Goal: Information Seeking & Learning: Learn about a topic

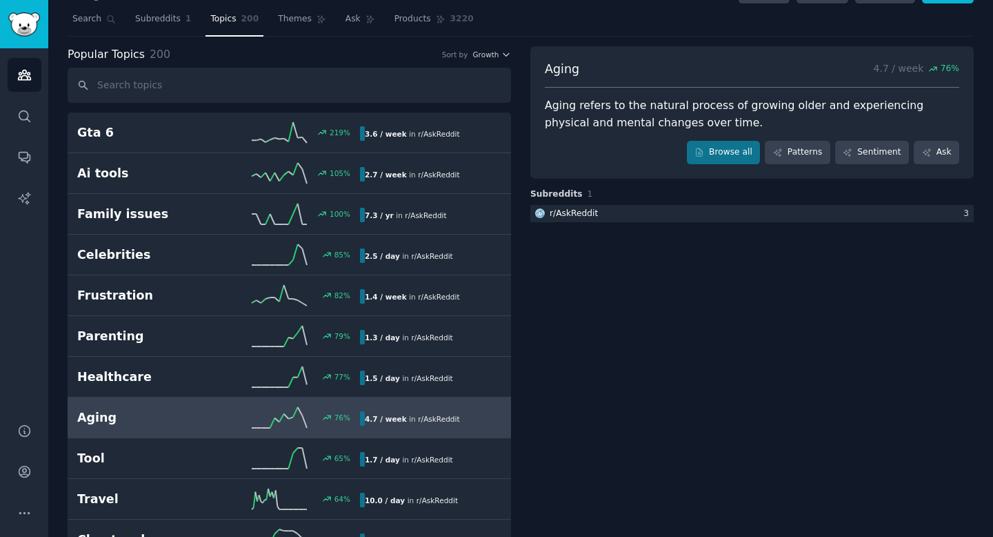
scroll to position [26, 0]
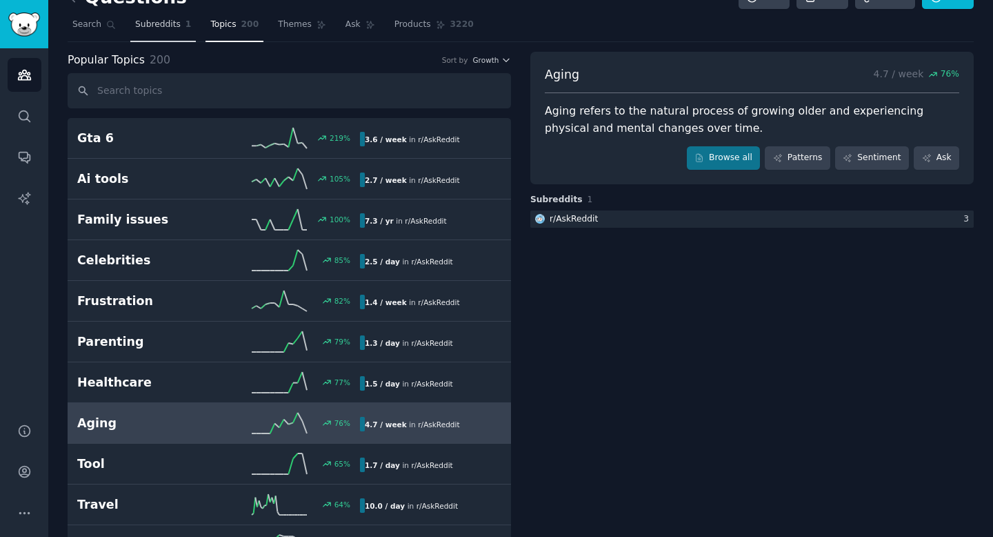
click at [171, 28] on span "Subreddits" at bounding box center [158, 25] width 46 height 12
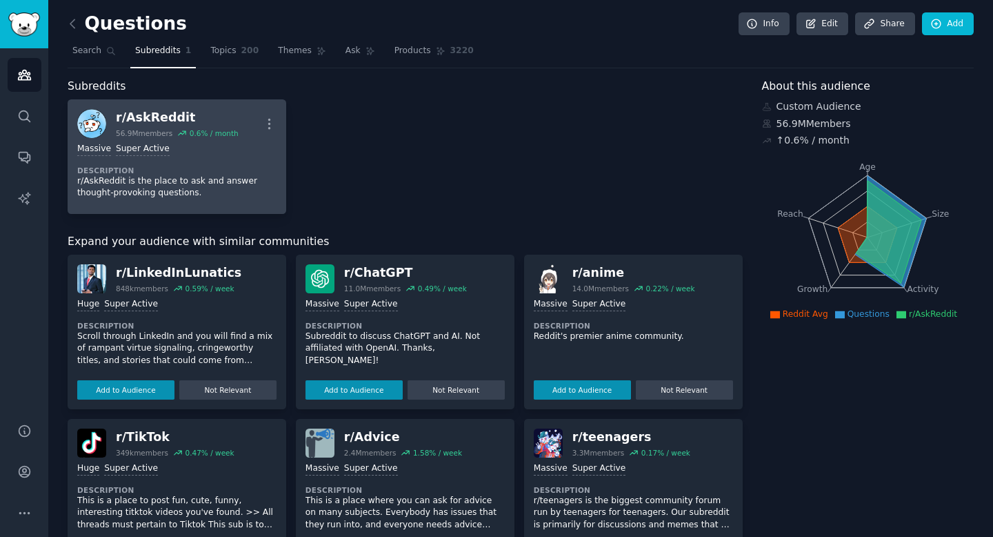
click at [170, 114] on div "r/ AskReddit" at bounding box center [177, 117] width 123 height 17
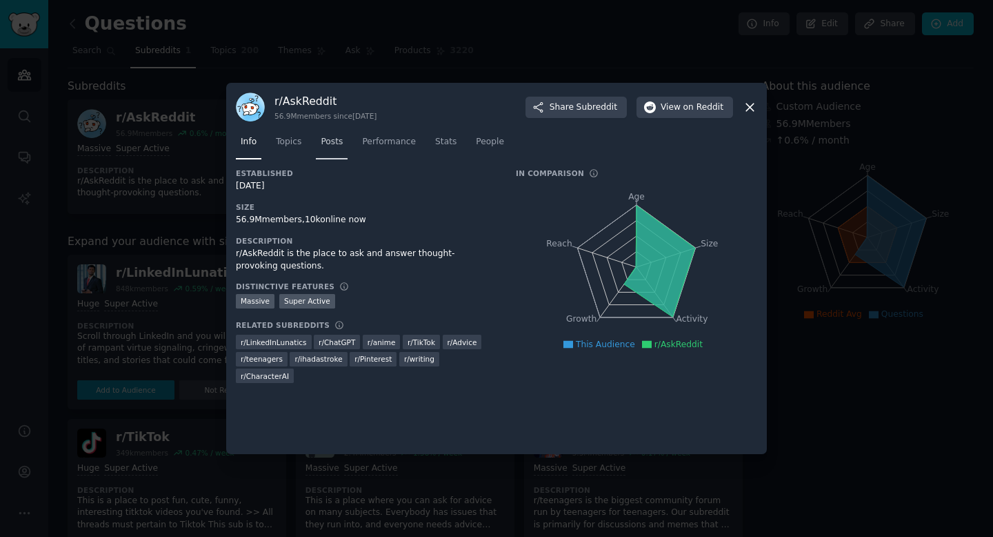
click at [323, 140] on span "Posts" at bounding box center [332, 142] width 22 height 12
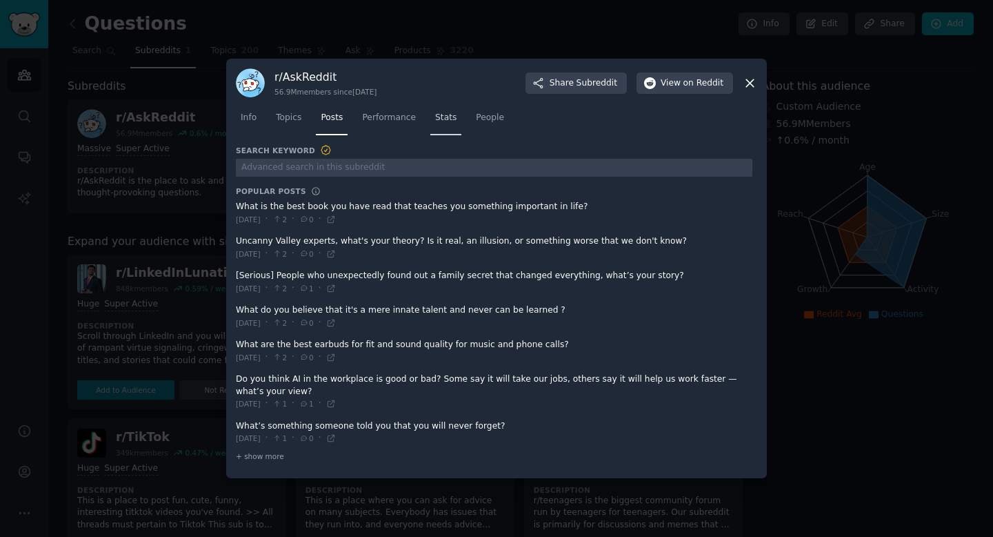
click at [446, 117] on span "Stats" at bounding box center [445, 118] width 21 height 12
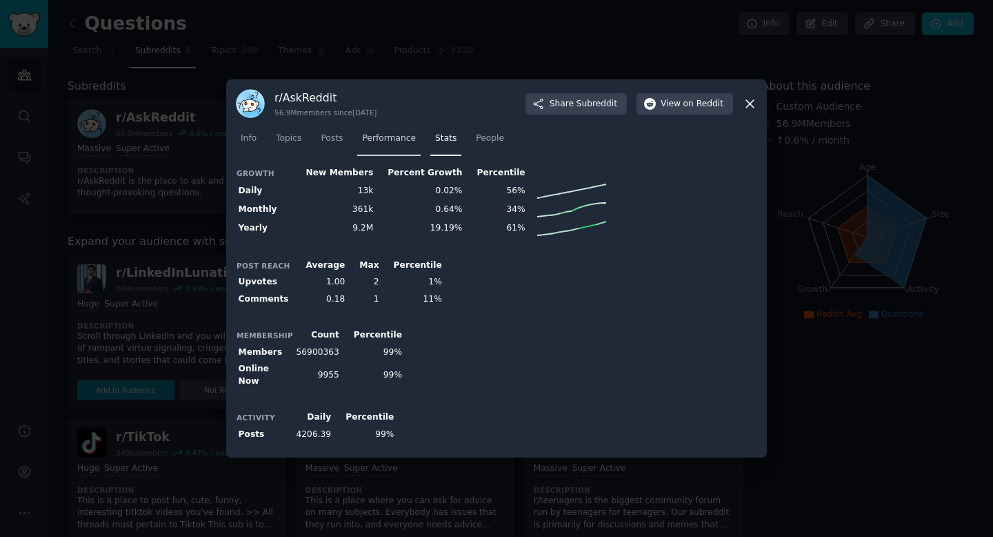
click at [400, 144] on span "Performance" at bounding box center [389, 138] width 54 height 12
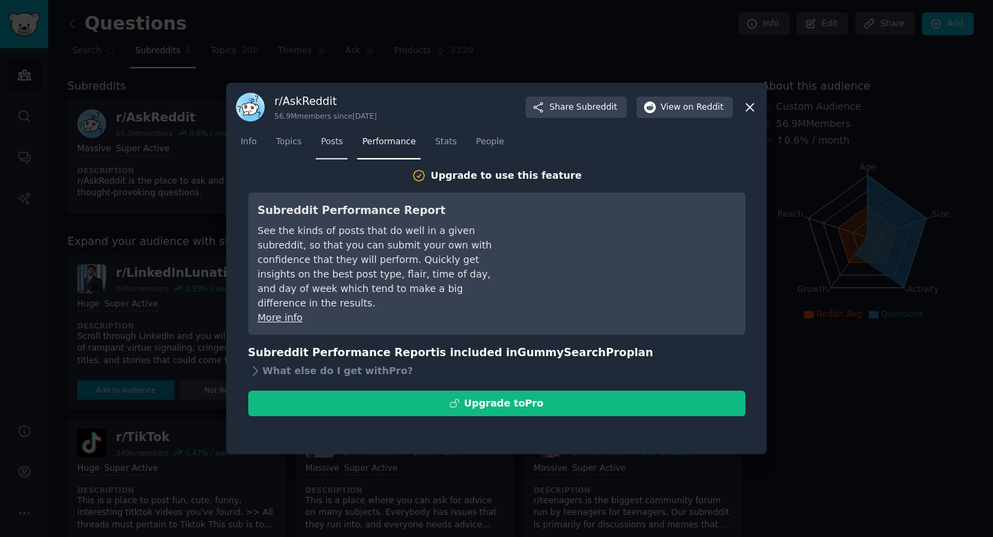
click at [346, 145] on link "Posts" at bounding box center [332, 145] width 32 height 28
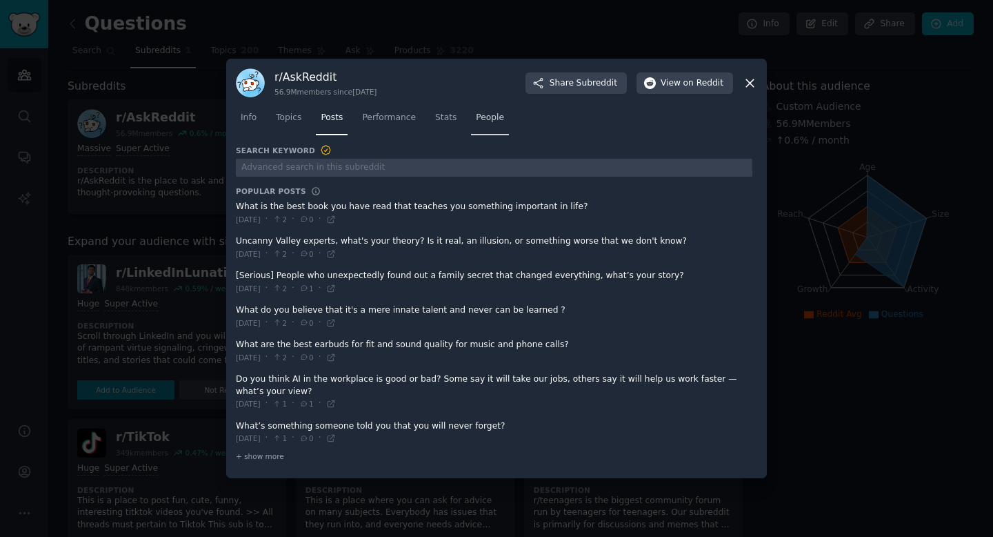
click at [499, 132] on link "People" at bounding box center [490, 121] width 38 height 28
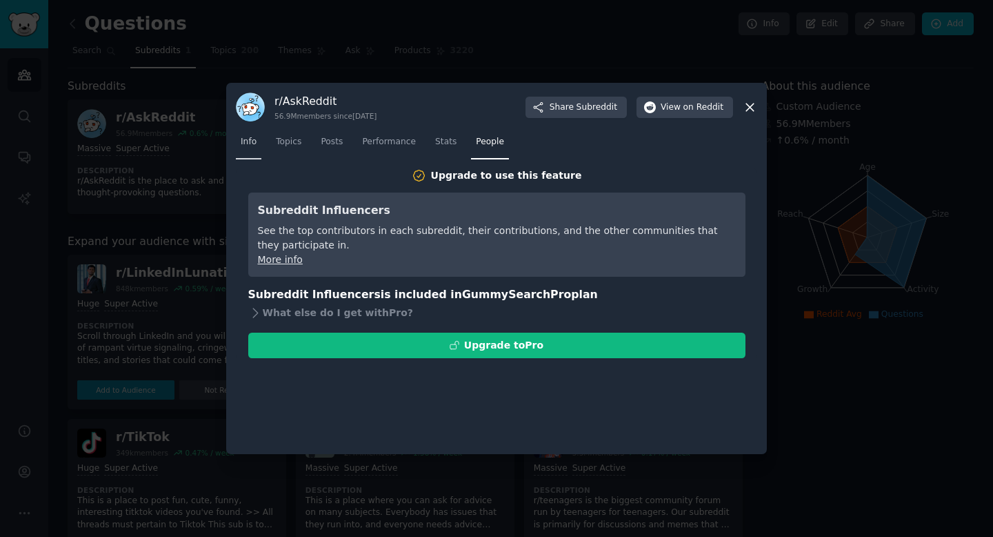
click at [252, 147] on span "Info" at bounding box center [249, 142] width 16 height 12
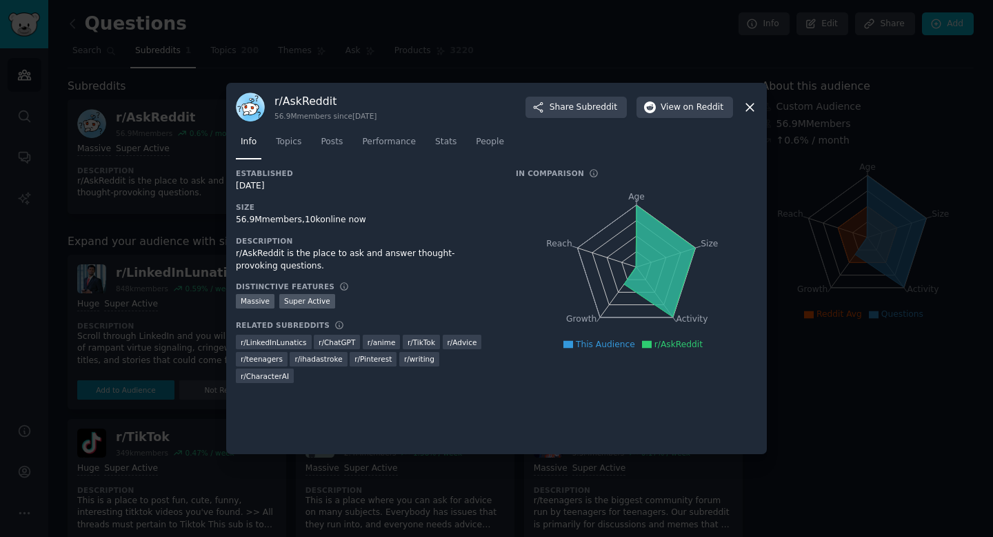
click at [748, 110] on icon at bounding box center [750, 107] width 14 height 14
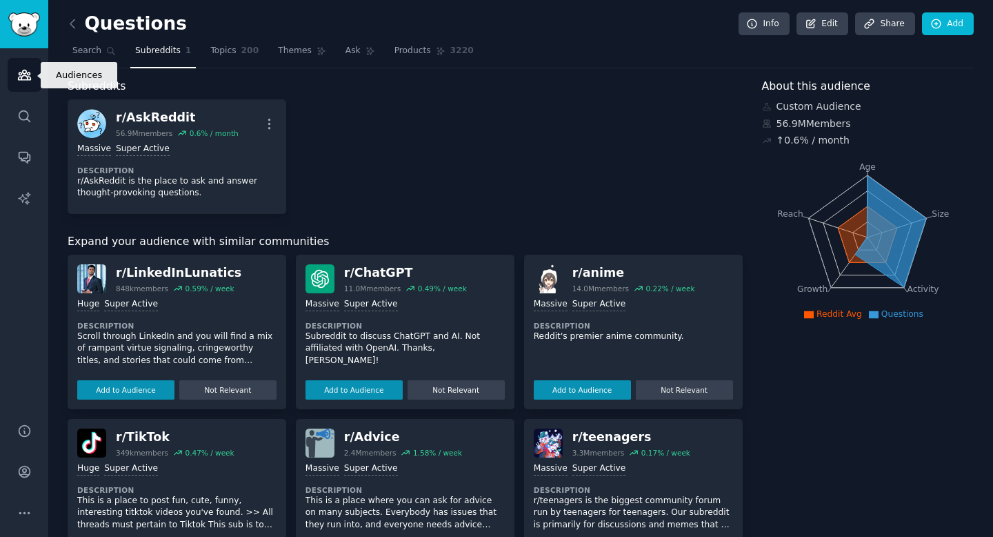
click at [28, 72] on icon "Sidebar" at bounding box center [24, 75] width 12 height 10
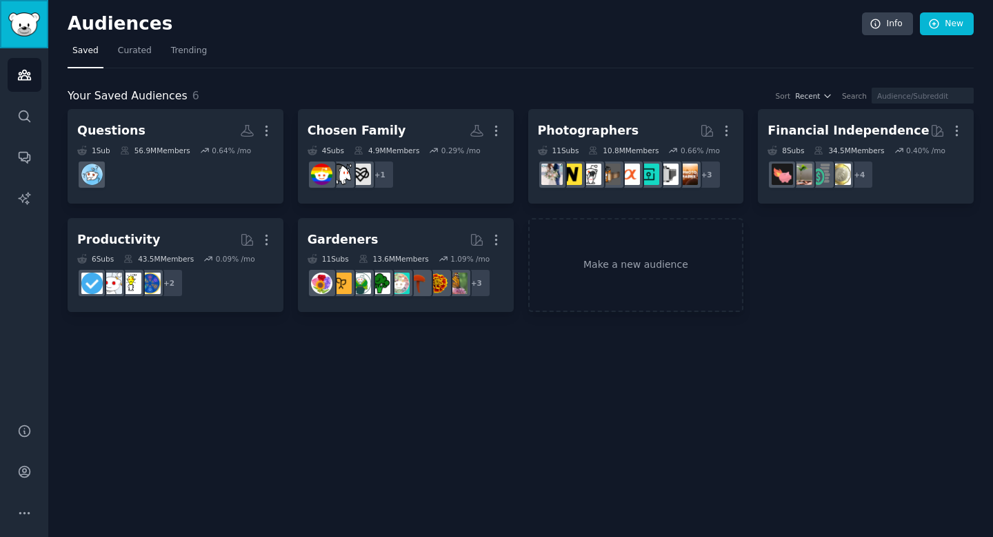
click at [14, 15] on img "Sidebar" at bounding box center [24, 24] width 32 height 24
click at [32, 29] on img "Sidebar" at bounding box center [24, 24] width 32 height 24
click at [23, 112] on icon "Sidebar" at bounding box center [24, 116] width 14 height 14
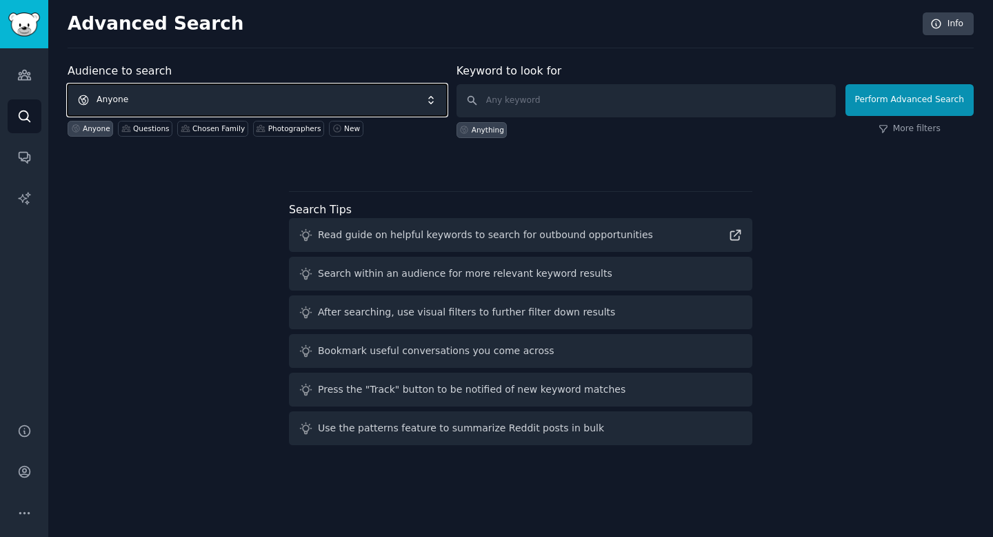
click at [127, 95] on span "Anyone" at bounding box center [257, 100] width 379 height 32
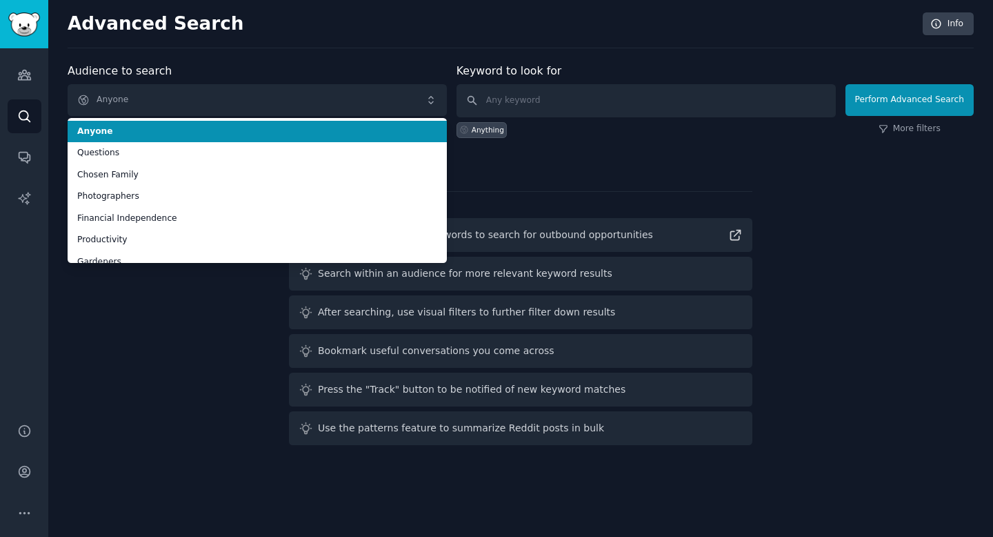
click at [199, 68] on div "Audience to search Anyone Anyone Questions Chosen Family Photographers Financia…" at bounding box center [257, 100] width 379 height 75
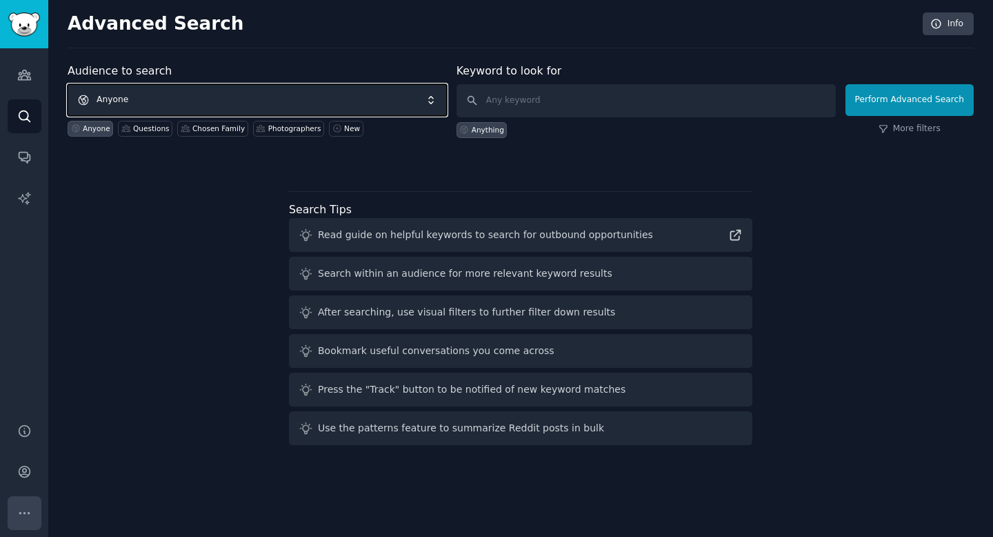
click at [26, 503] on button "More" at bounding box center [25, 513] width 34 height 34
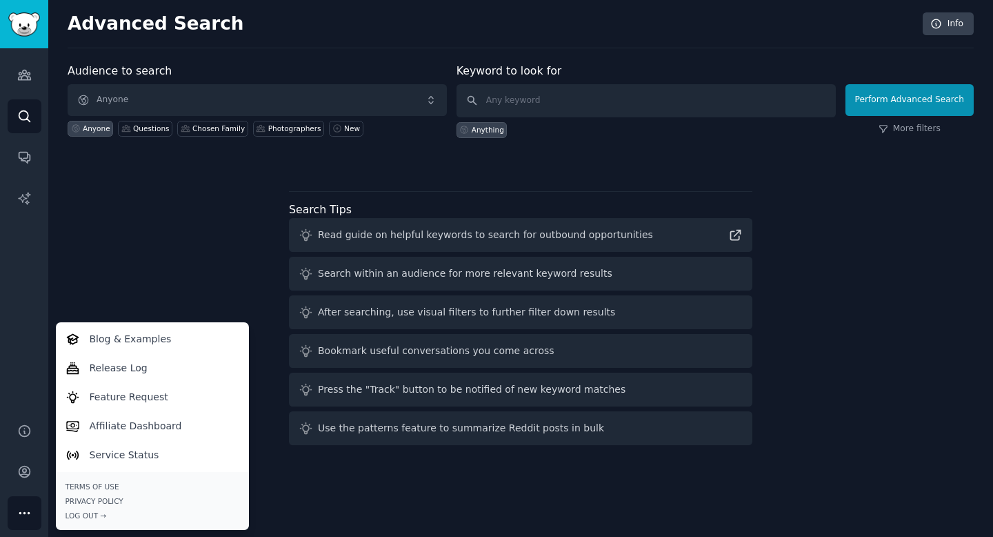
click at [39, 226] on div "Audiences Search Conversations AI Reports" at bounding box center [24, 227] width 48 height 358
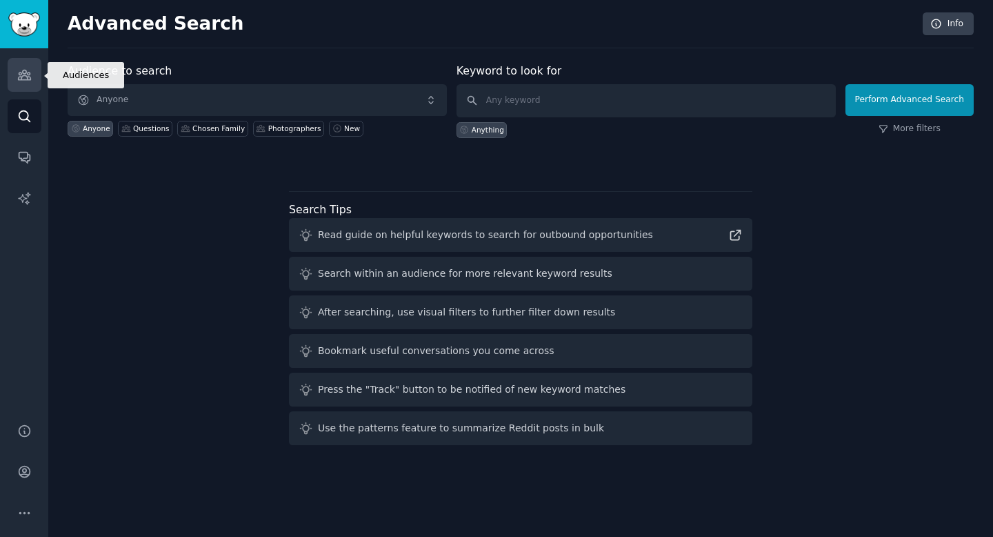
click at [26, 74] on icon "Sidebar" at bounding box center [24, 75] width 14 height 14
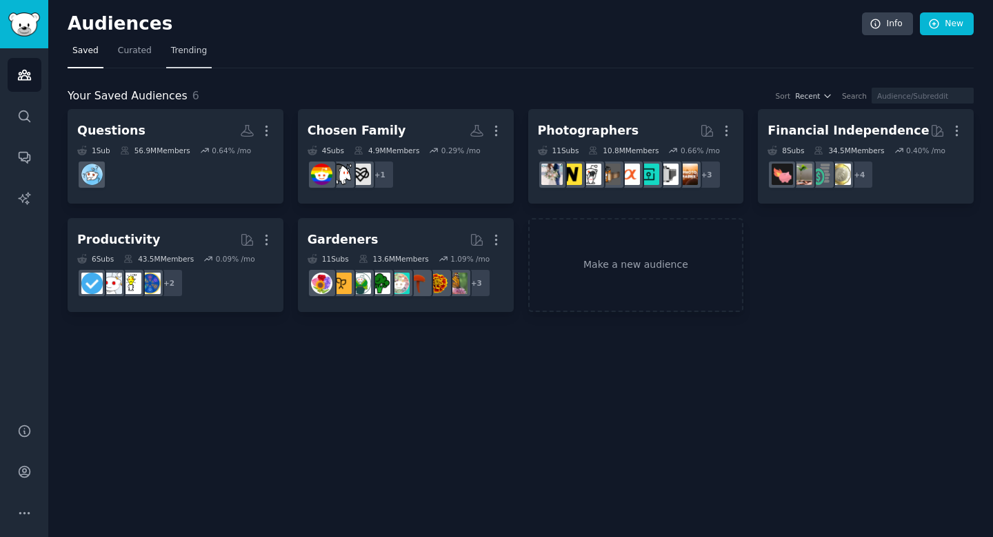
click at [181, 42] on link "Trending" at bounding box center [189, 54] width 46 height 28
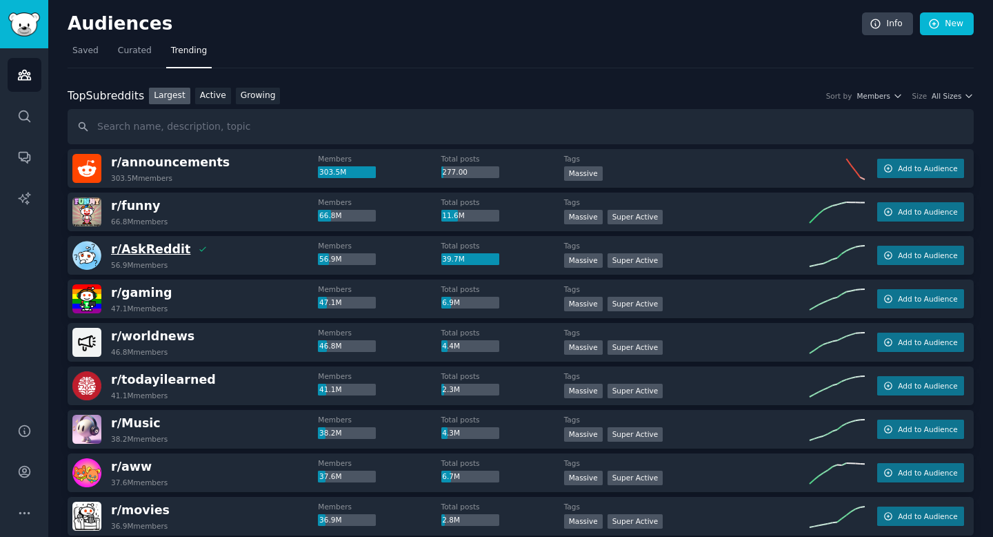
click at [157, 246] on span "r/ AskReddit" at bounding box center [150, 249] width 79 height 14
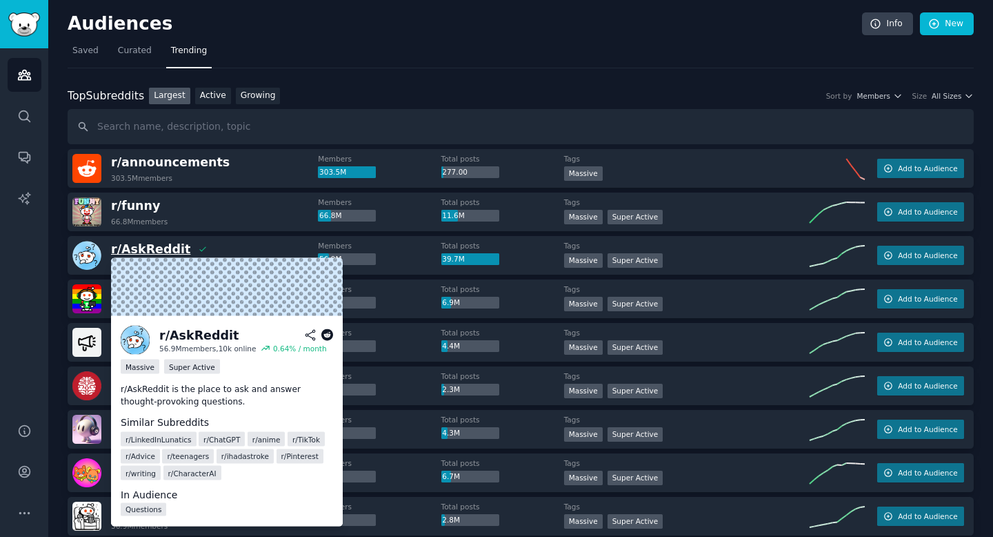
click at [158, 250] on span "r/ AskReddit" at bounding box center [150, 249] width 79 height 14
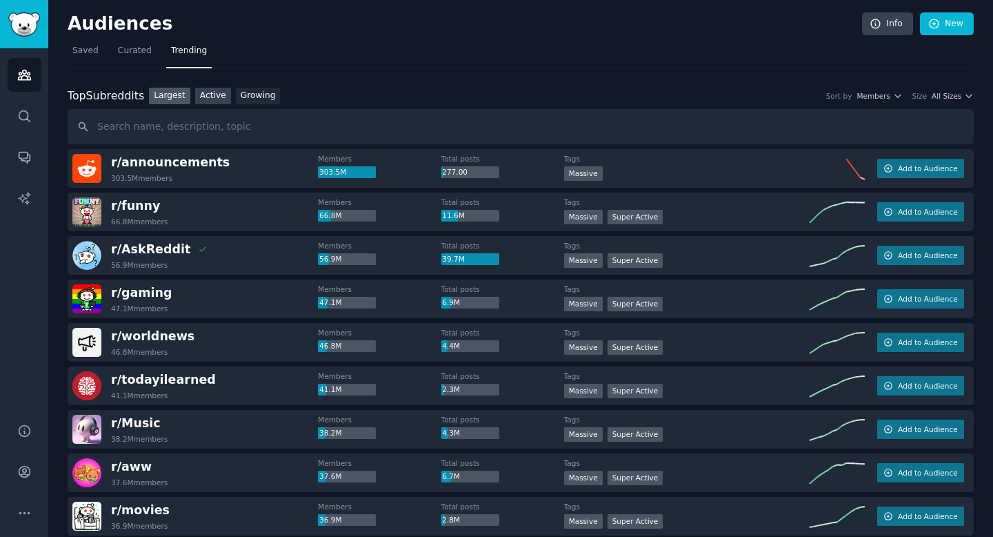
click at [203, 98] on link "Active" at bounding box center [213, 96] width 36 height 17
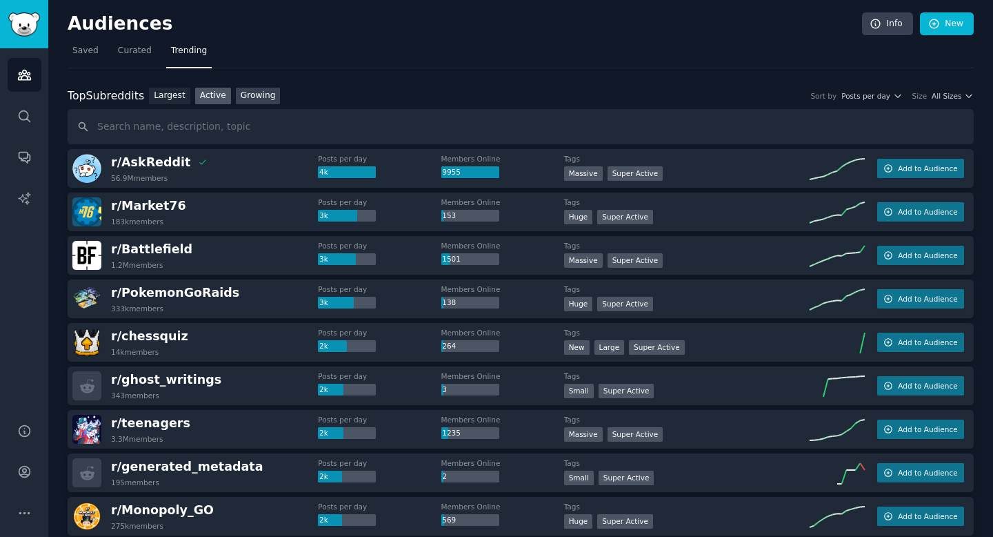
click at [246, 96] on link "Growing" at bounding box center [258, 96] width 45 height 17
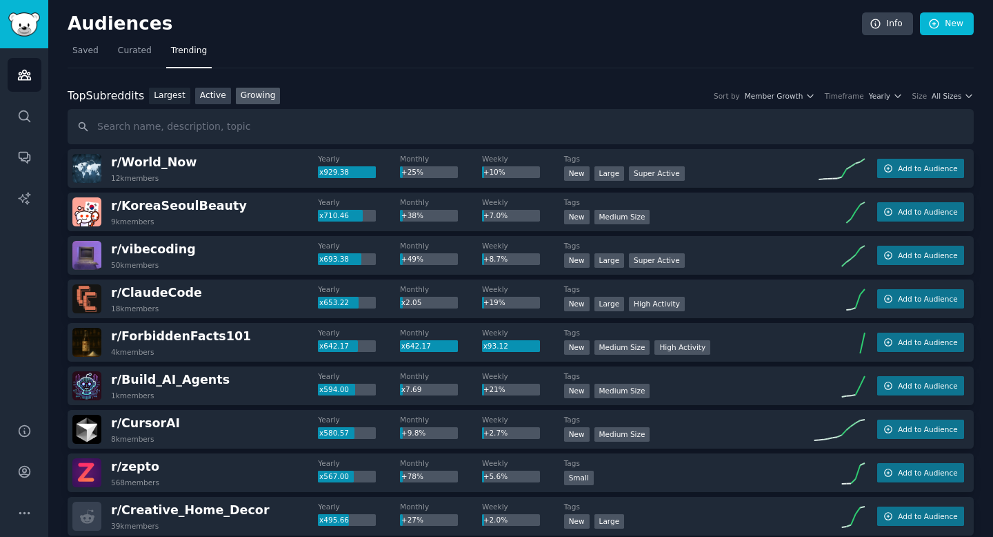
click at [203, 92] on link "Active" at bounding box center [213, 96] width 36 height 17
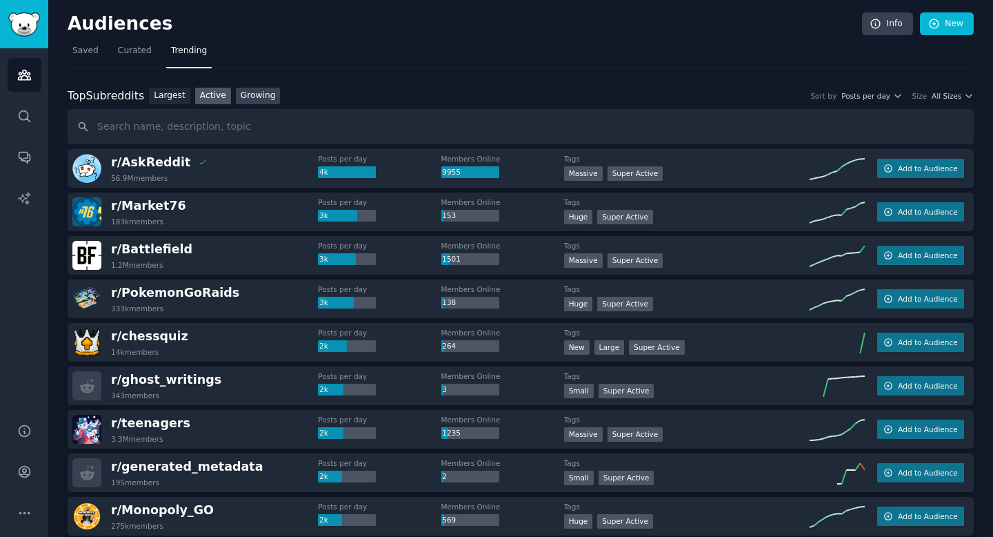
click at [252, 92] on link "Growing" at bounding box center [258, 96] width 45 height 17
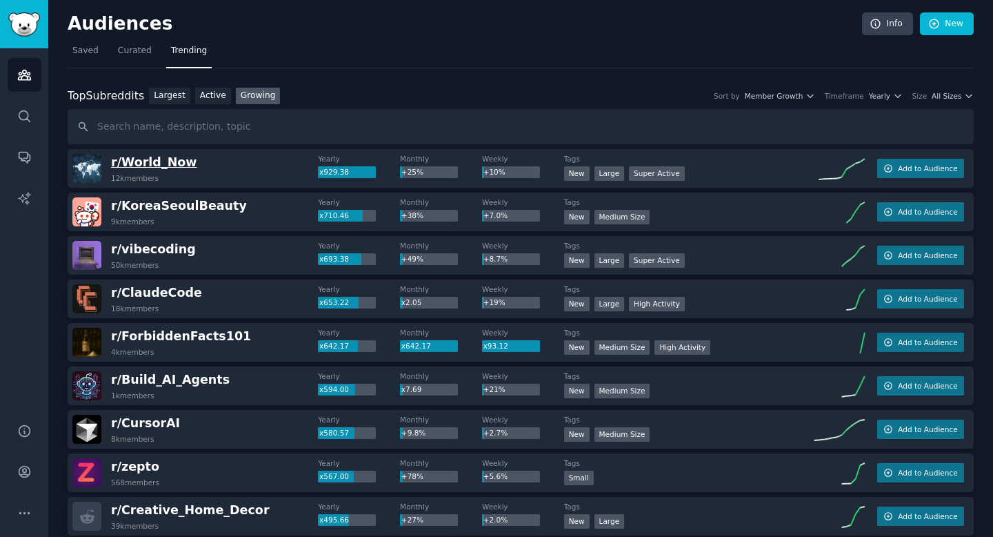
click at [170, 159] on span "r/ World_Now" at bounding box center [154, 162] width 86 height 14
click at [141, 161] on span "r/ World_Now" at bounding box center [154, 162] width 86 height 14
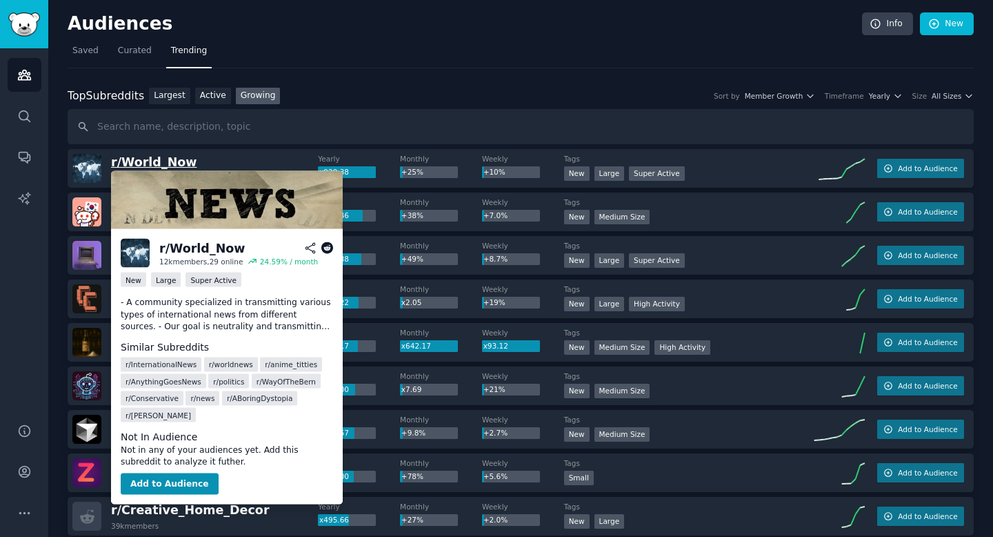
click at [141, 161] on span "r/ World_Now" at bounding box center [154, 162] width 86 height 14
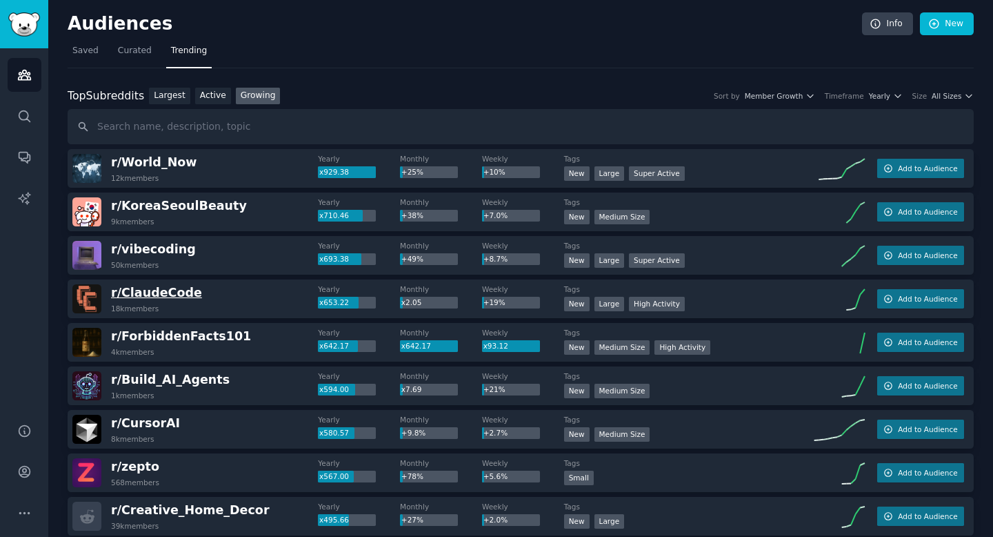
click at [161, 290] on span "r/ ClaudeCode" at bounding box center [156, 293] width 91 height 14
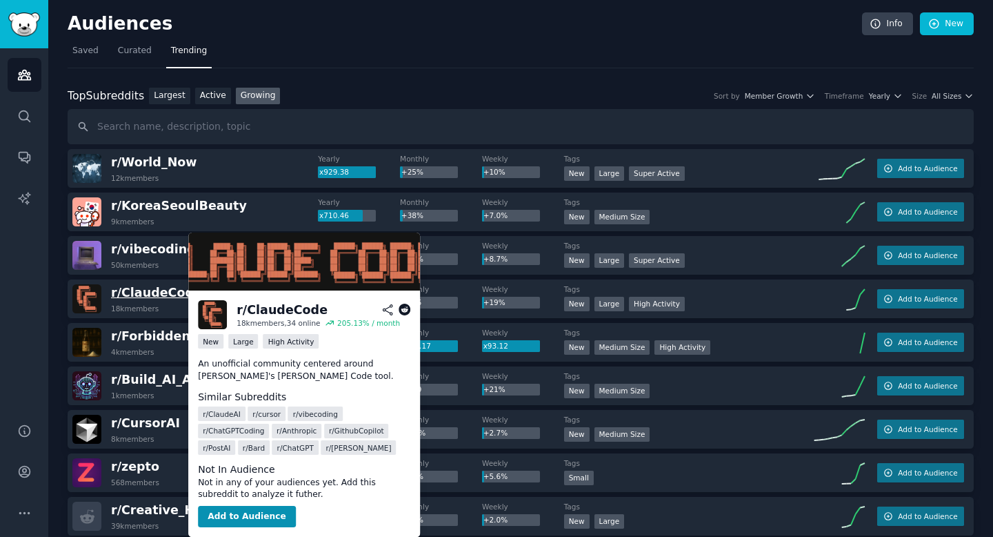
click at [161, 293] on span "r/ ClaudeCode" at bounding box center [156, 293] width 91 height 14
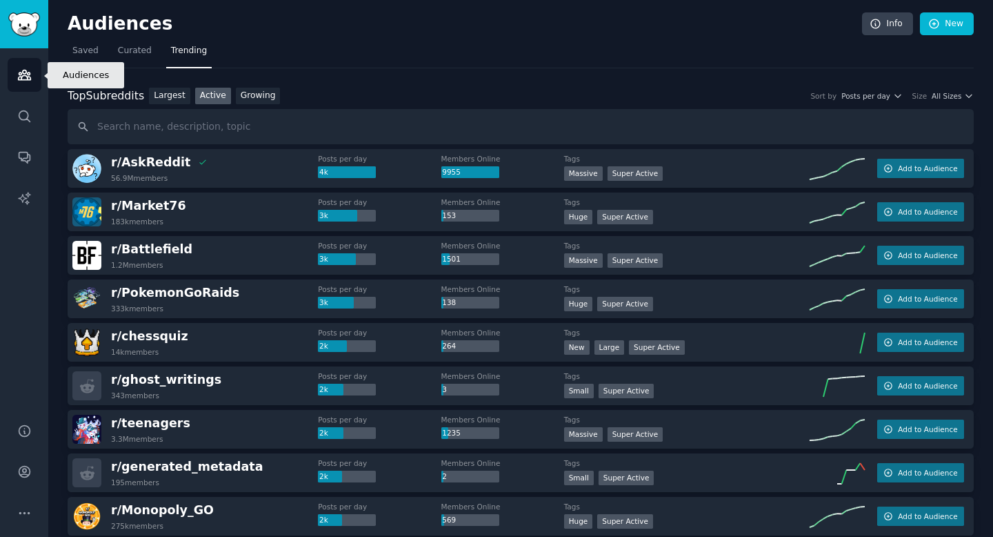
click at [35, 71] on link "Audiences" at bounding box center [25, 75] width 34 height 34
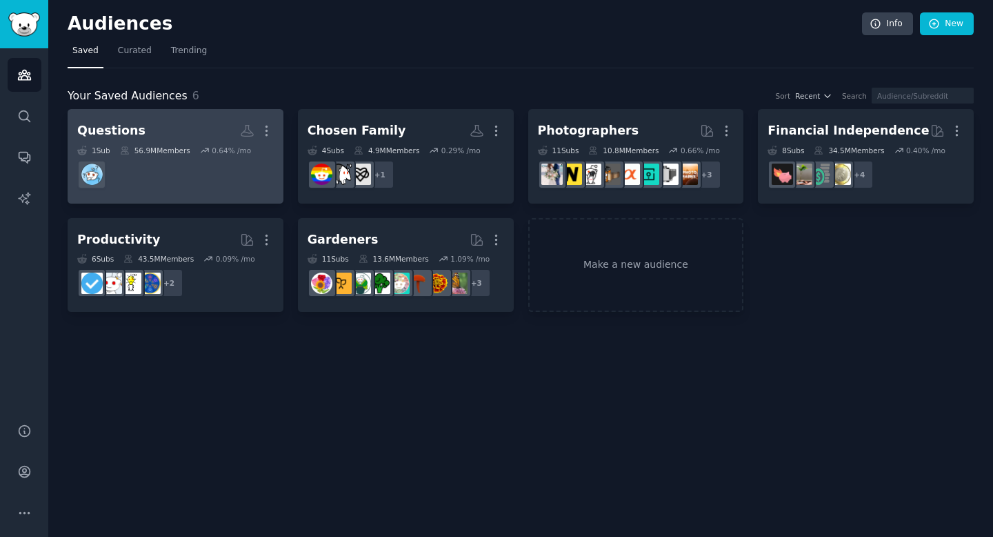
click at [189, 119] on h2 "Questions More" at bounding box center [175, 131] width 197 height 24
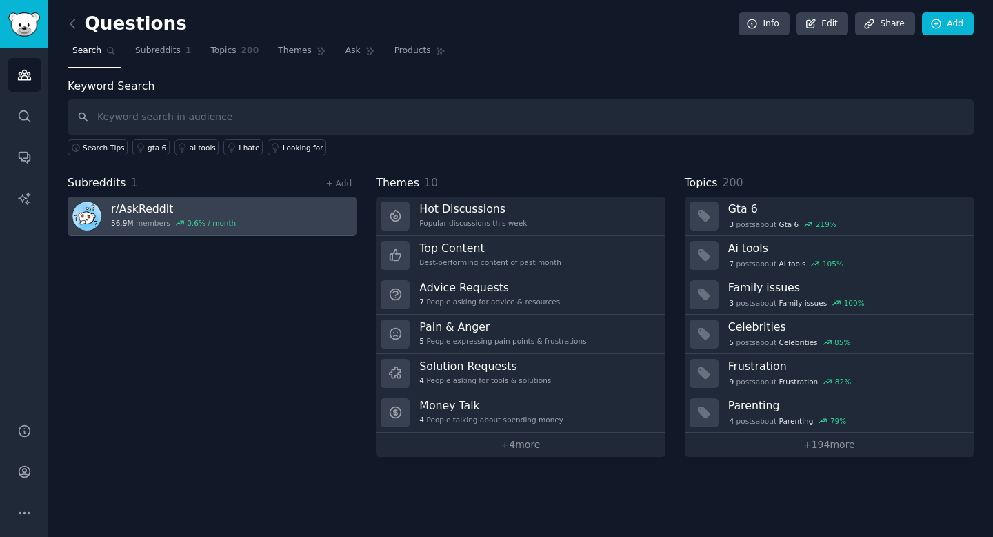
click at [279, 217] on link "r/ AskReddit 56.9M members 0.6 % / month" at bounding box center [212, 216] width 289 height 39
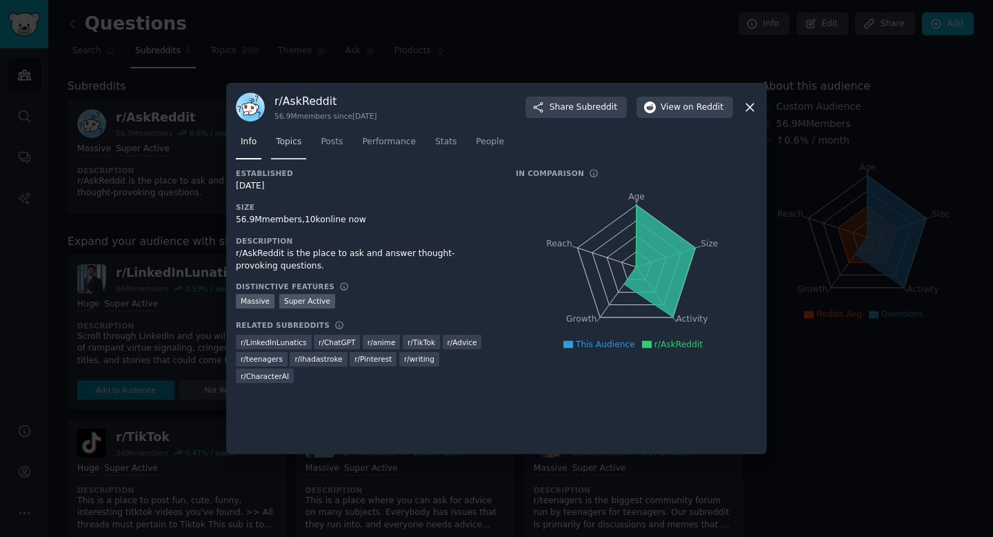
click at [302, 142] on link "Topics" at bounding box center [288, 145] width 35 height 28
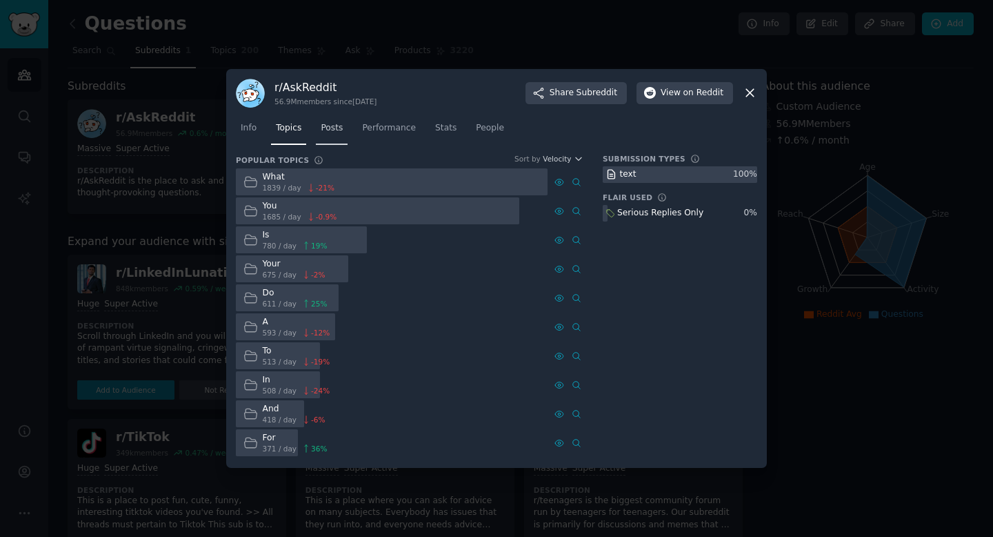
click at [332, 143] on link "Posts" at bounding box center [332, 131] width 32 height 28
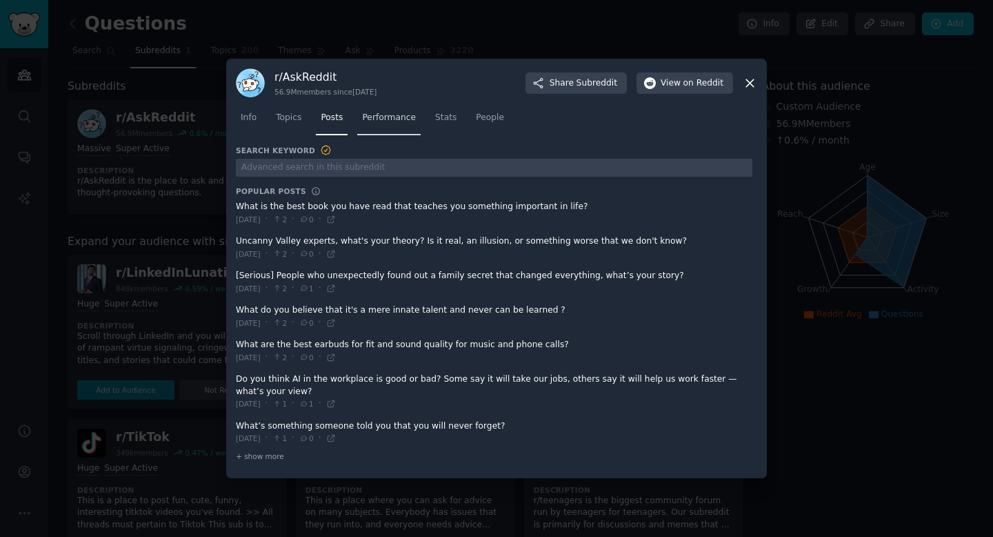
click at [379, 121] on span "Performance" at bounding box center [389, 118] width 54 height 12
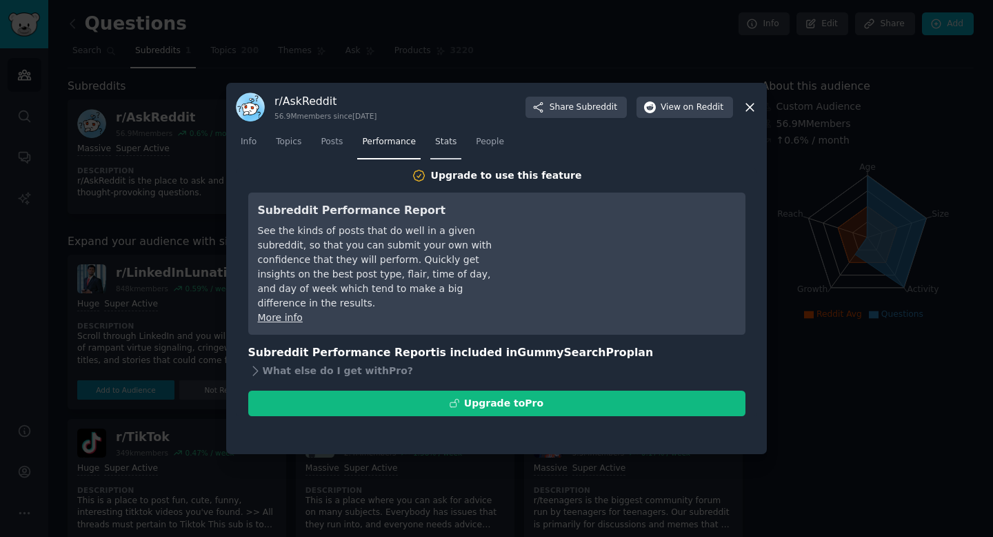
click at [443, 137] on span "Stats" at bounding box center [445, 142] width 21 height 12
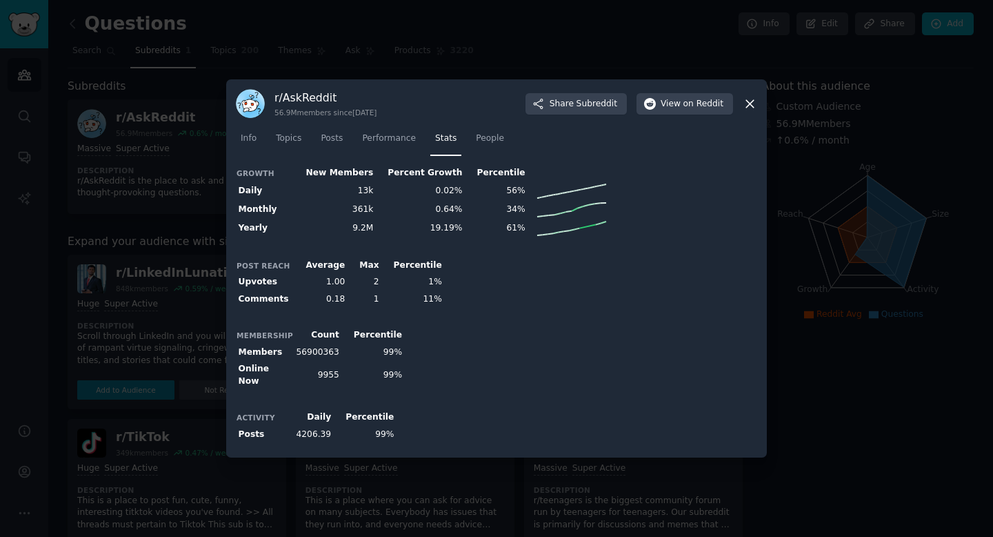
click at [463, 61] on div at bounding box center [496, 268] width 993 height 537
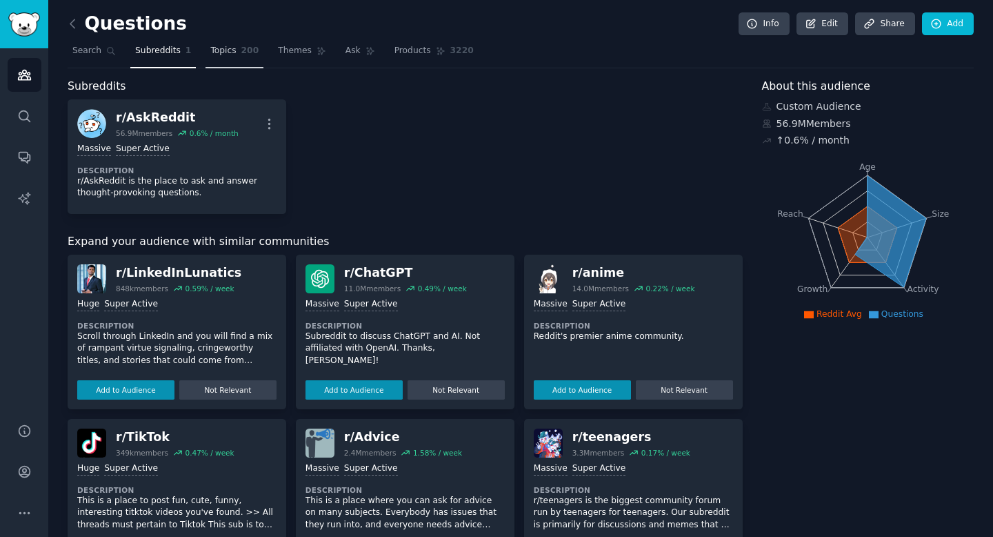
click at [227, 54] on span "Topics" at bounding box center [223, 51] width 26 height 12
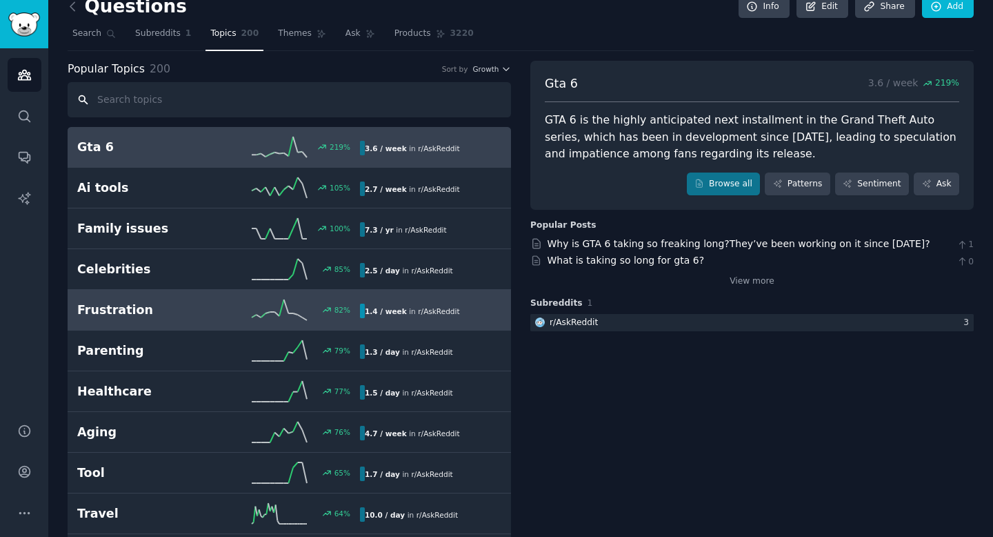
scroll to position [7, 0]
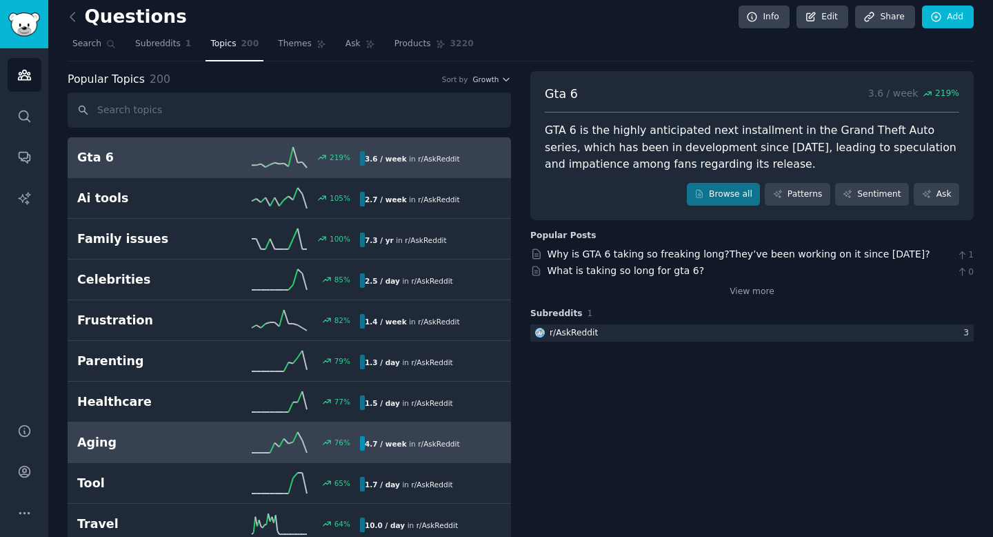
click at [279, 441] on icon at bounding box center [279, 442] width 55 height 21
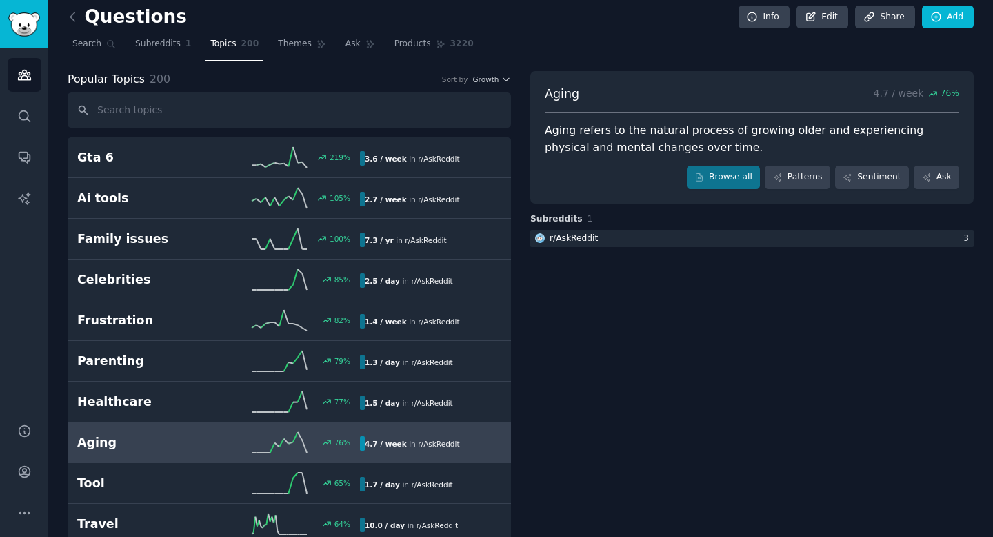
click at [279, 441] on icon at bounding box center [279, 442] width 55 height 21
click at [283, 437] on icon at bounding box center [279, 442] width 55 height 21
click at [785, 179] on link "Patterns" at bounding box center [797, 177] width 65 height 23
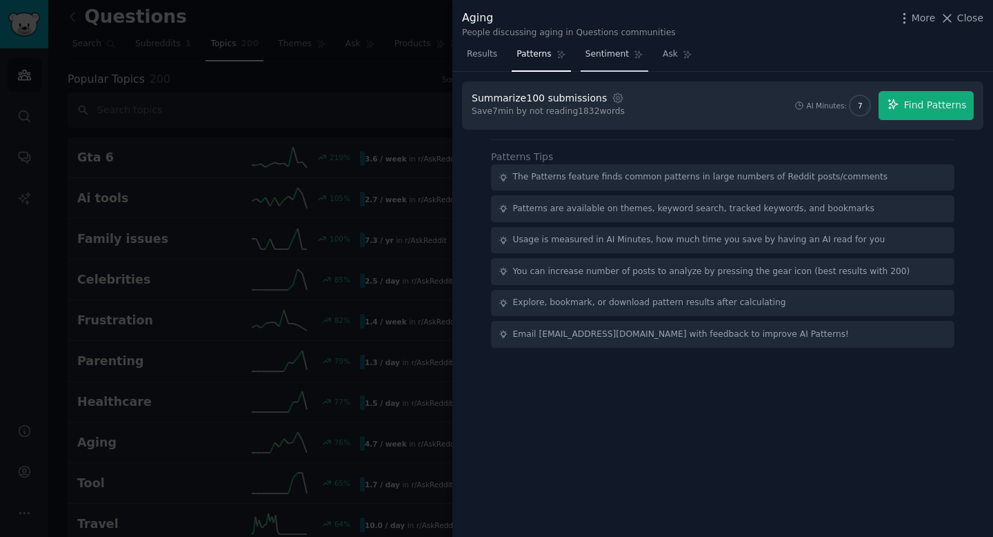
drag, startPoint x: 954, startPoint y: 17, endPoint x: 614, endPoint y: 48, distance: 341.4
click at [616, 46] on div "Aging People discussing aging in Questions communities More Close Results Patte…" at bounding box center [722, 268] width 541 height 537
click at [614, 48] on link "Sentiment" at bounding box center [615, 57] width 68 height 28
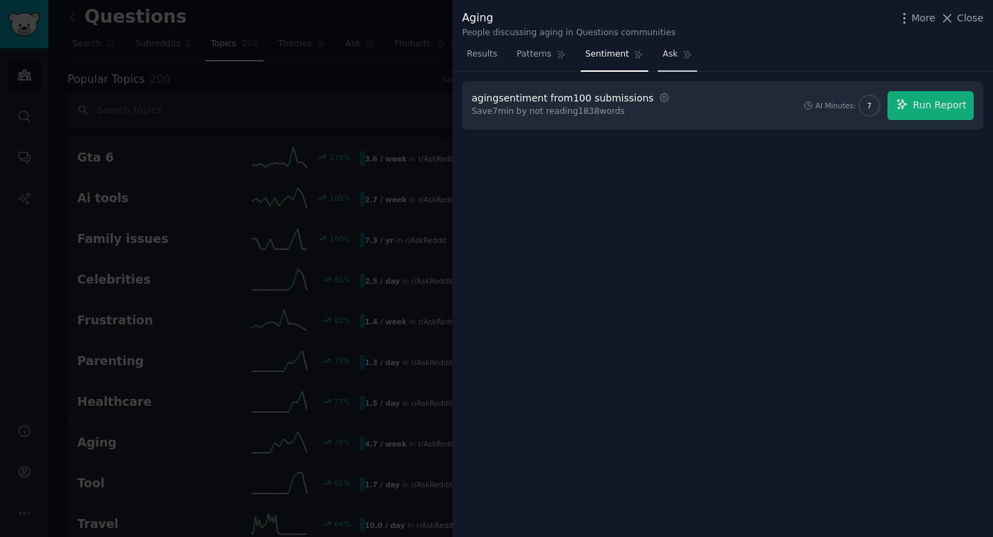
click at [672, 50] on span "Ask" at bounding box center [670, 54] width 15 height 12
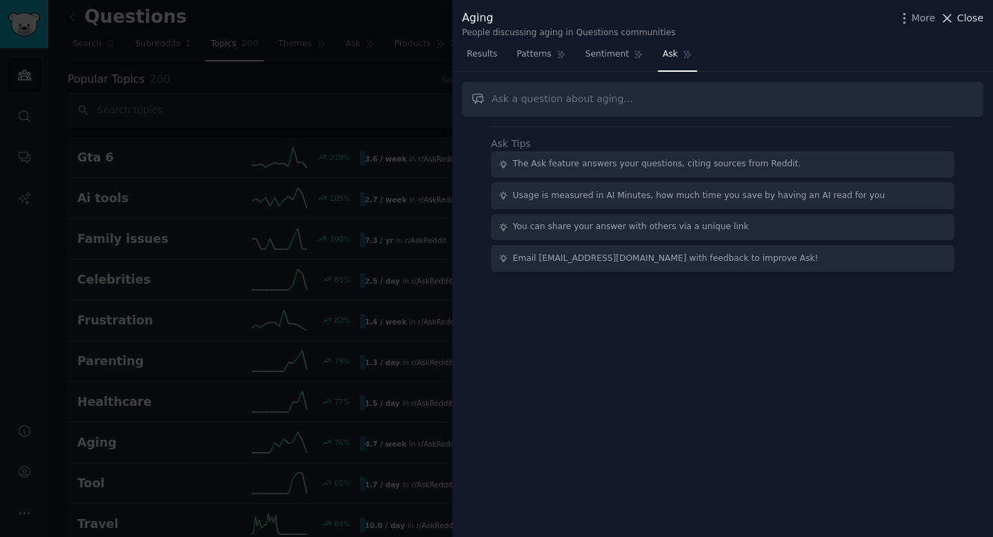
click at [969, 15] on span "Close" at bounding box center [970, 18] width 26 height 14
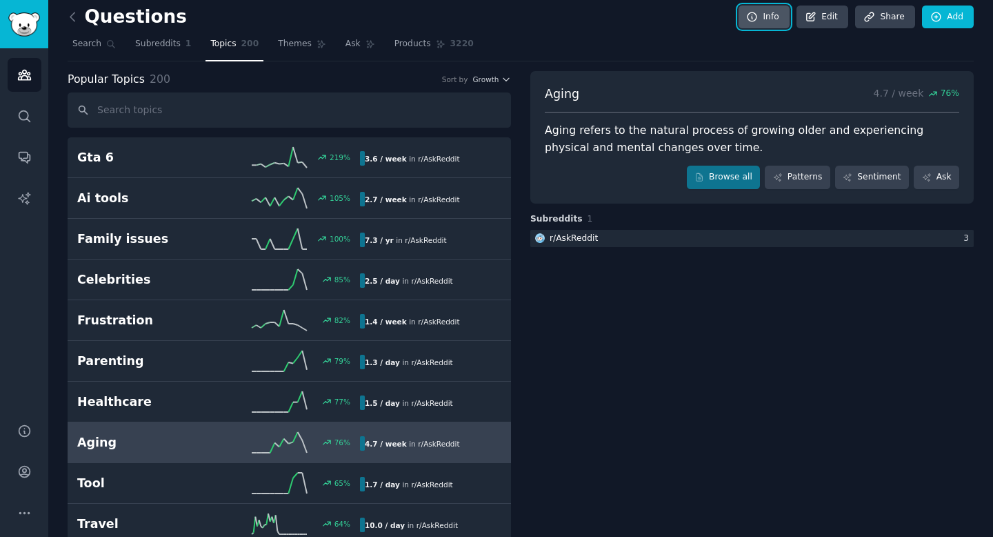
click at [759, 17] on link "Info" at bounding box center [764, 17] width 51 height 23
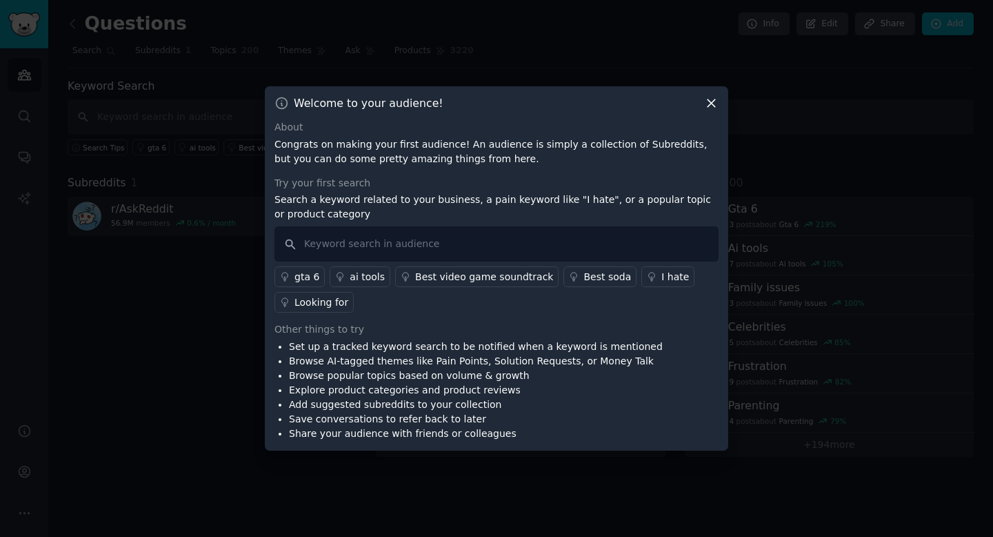
click at [707, 105] on icon at bounding box center [711, 103] width 14 height 14
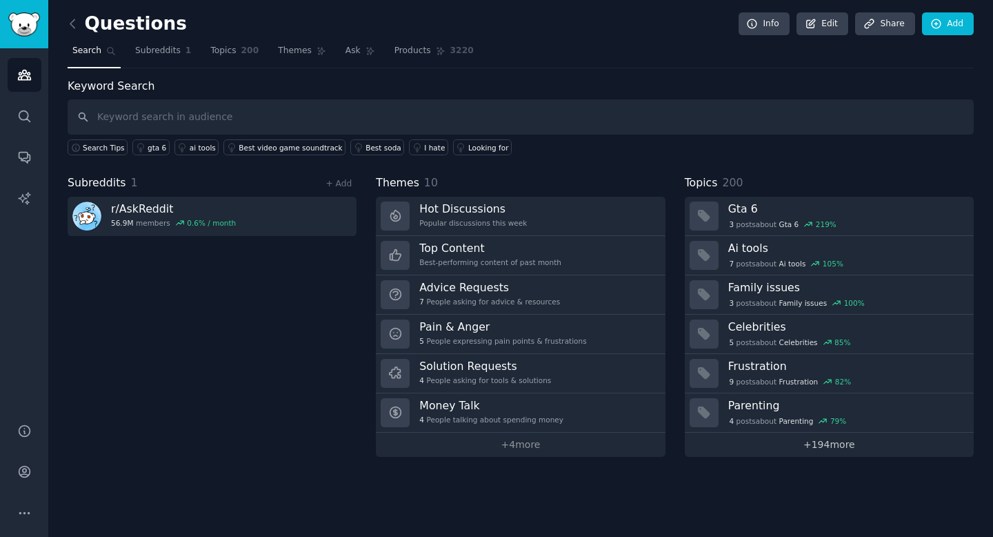
click at [825, 445] on link "+ 194 more" at bounding box center [829, 444] width 289 height 24
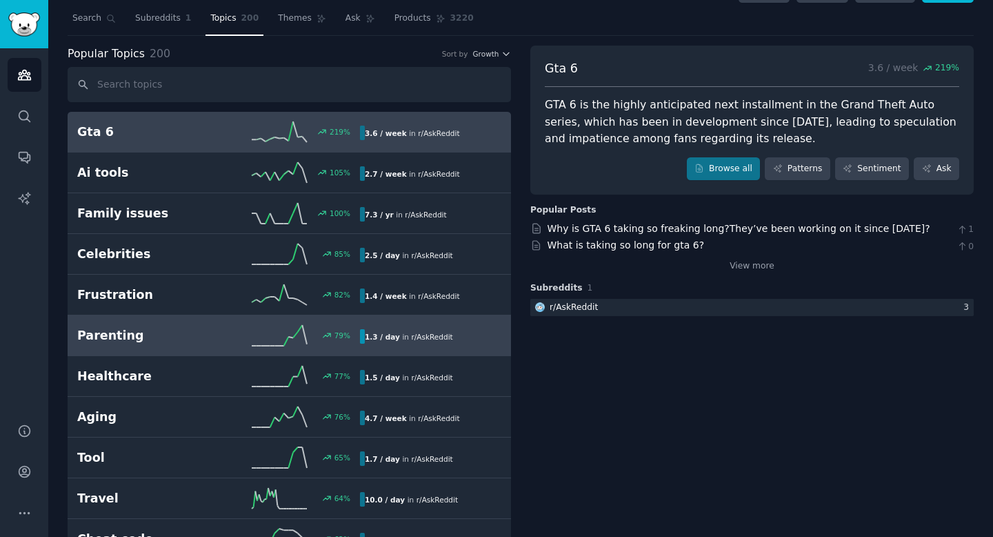
scroll to position [35, 0]
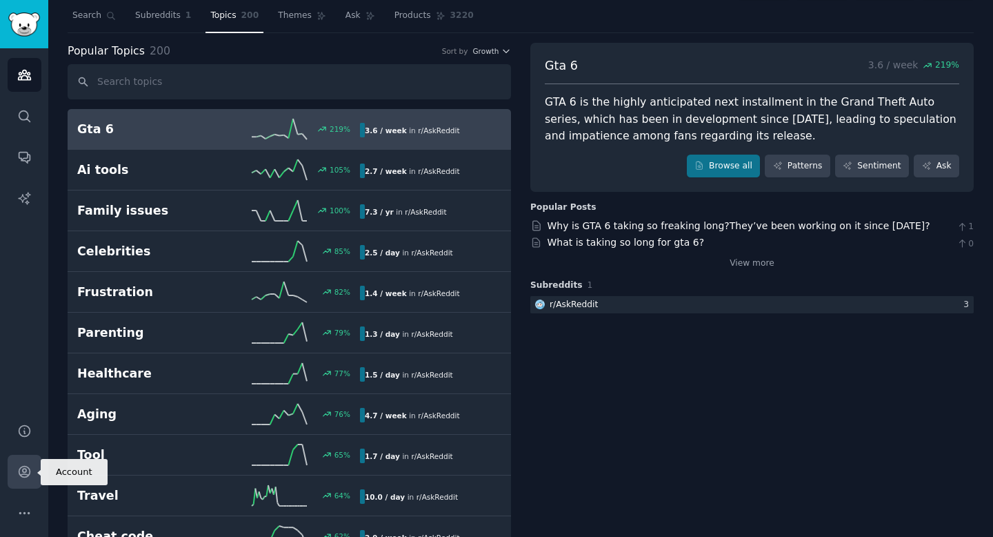
click at [24, 468] on icon "Sidebar" at bounding box center [24, 471] width 14 height 14
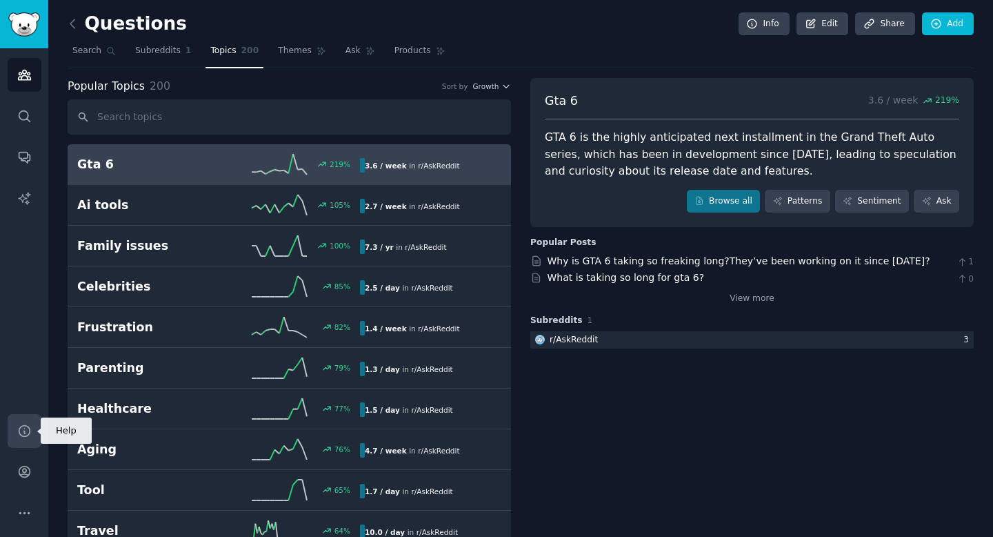
click at [22, 430] on icon "Sidebar" at bounding box center [24, 430] width 14 height 14
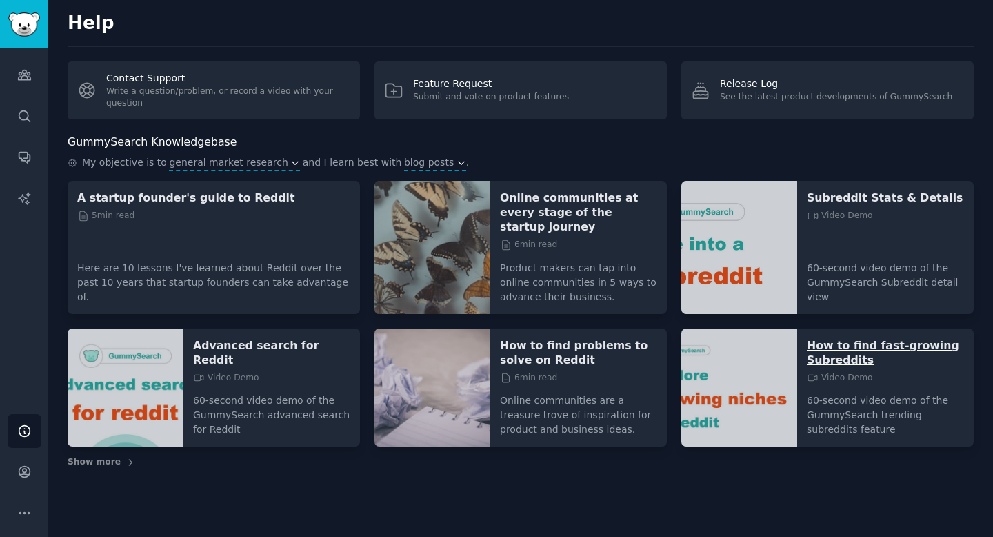
click at [850, 338] on p "How to find fast-growing Subreddits" at bounding box center [885, 352] width 157 height 29
click at [269, 162] on span "general market research" at bounding box center [228, 162] width 119 height 14
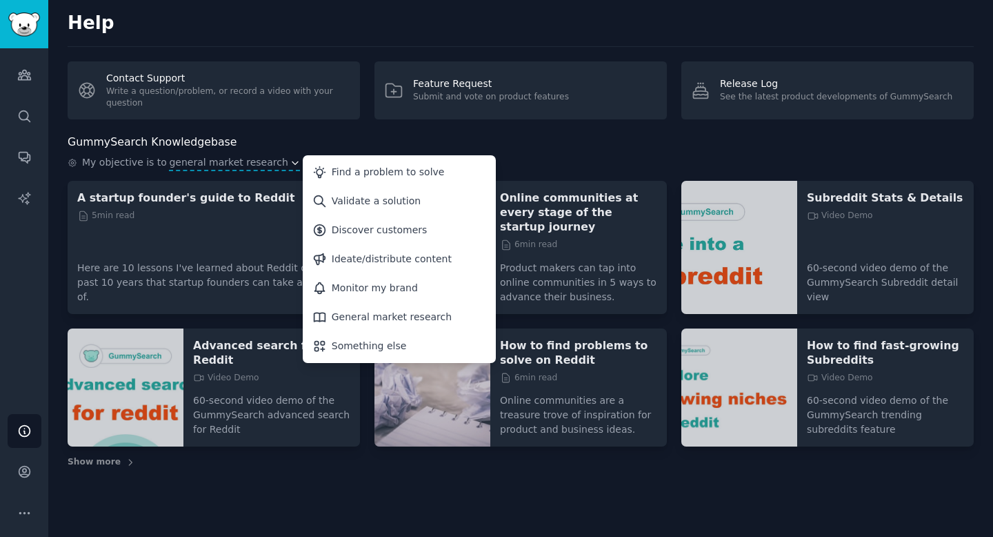
click at [444, 121] on div "Help Contact Support Write a question/problem, or record a video with your ques…" at bounding box center [520, 268] width 945 height 537
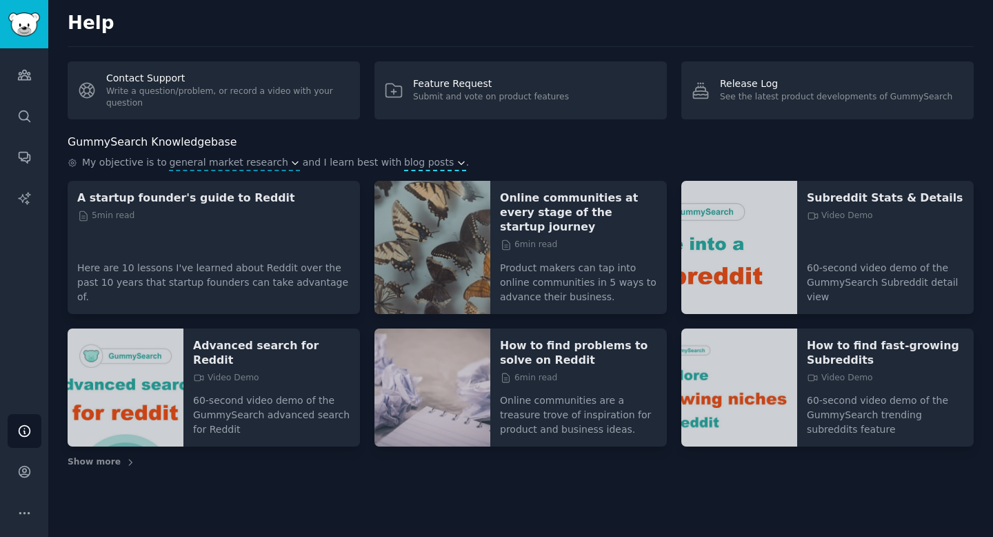
click at [404, 163] on span "blog posts" at bounding box center [429, 162] width 50 height 14
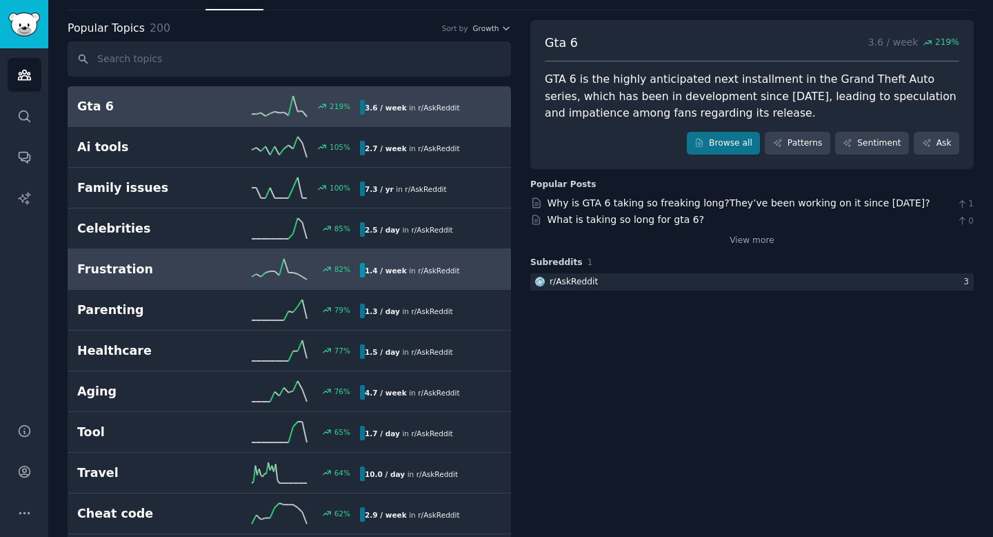
scroll to position [59, 0]
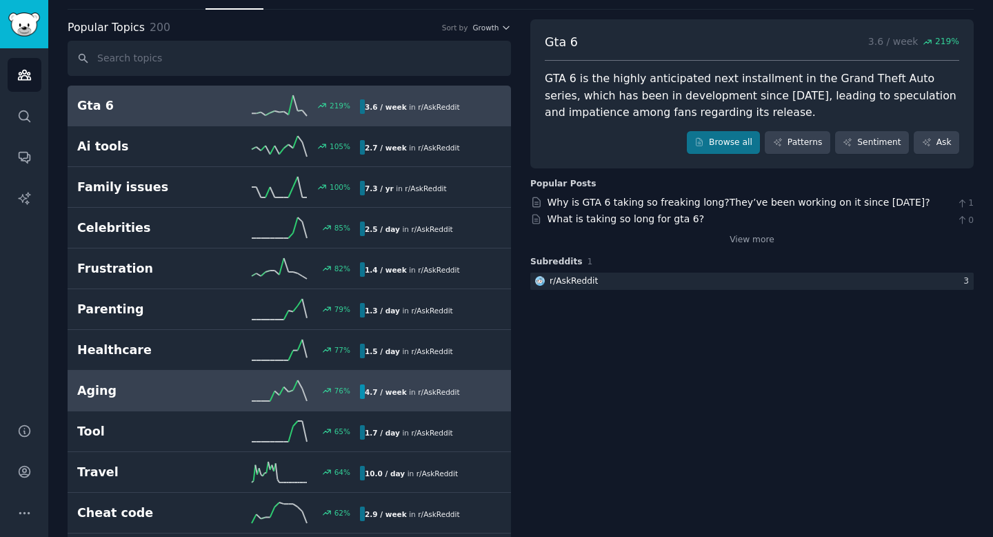
click at [308, 385] on div "76 %" at bounding box center [289, 390] width 141 height 21
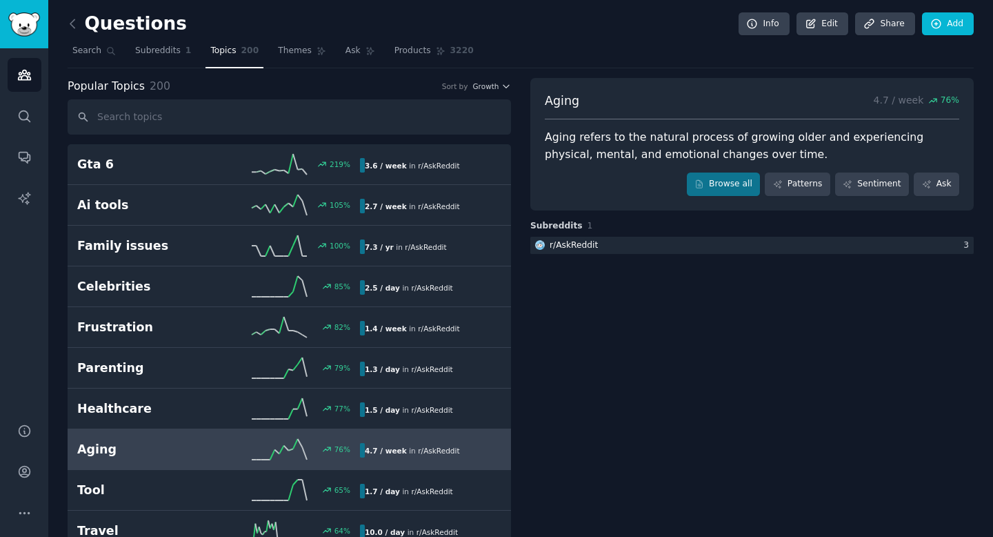
click at [483, 92] on div "Popular Topics 200 Sort by Growth" at bounding box center [289, 86] width 443 height 17
click at [488, 86] on span "Growth" at bounding box center [485, 86] width 26 height 10
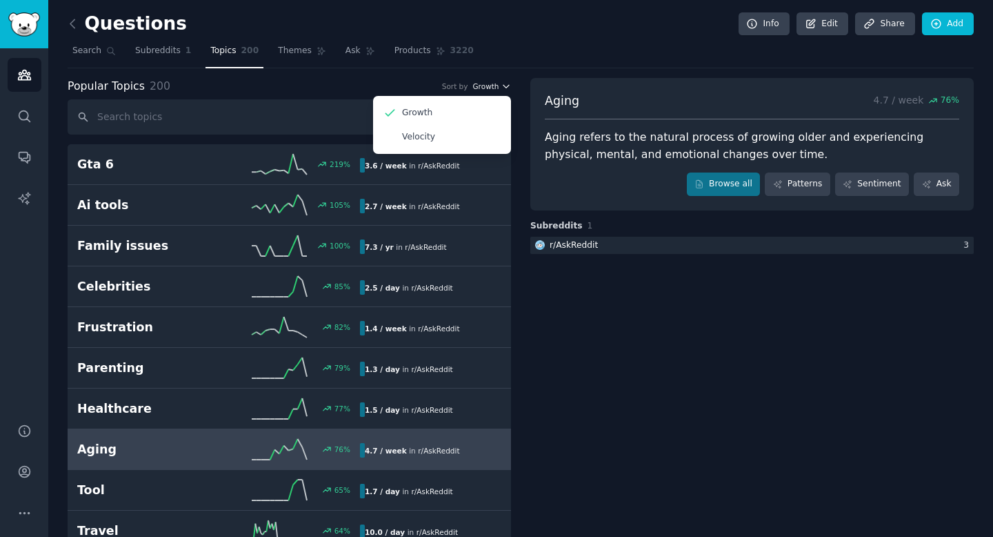
click at [488, 86] on span "Growth" at bounding box center [485, 86] width 26 height 10
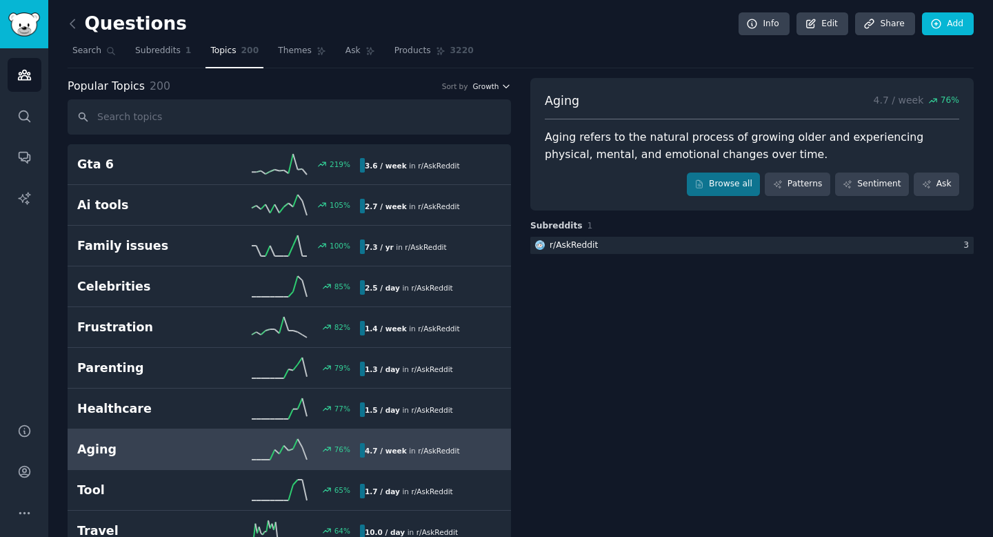
click at [485, 85] on span "Growth" at bounding box center [485, 86] width 26 height 10
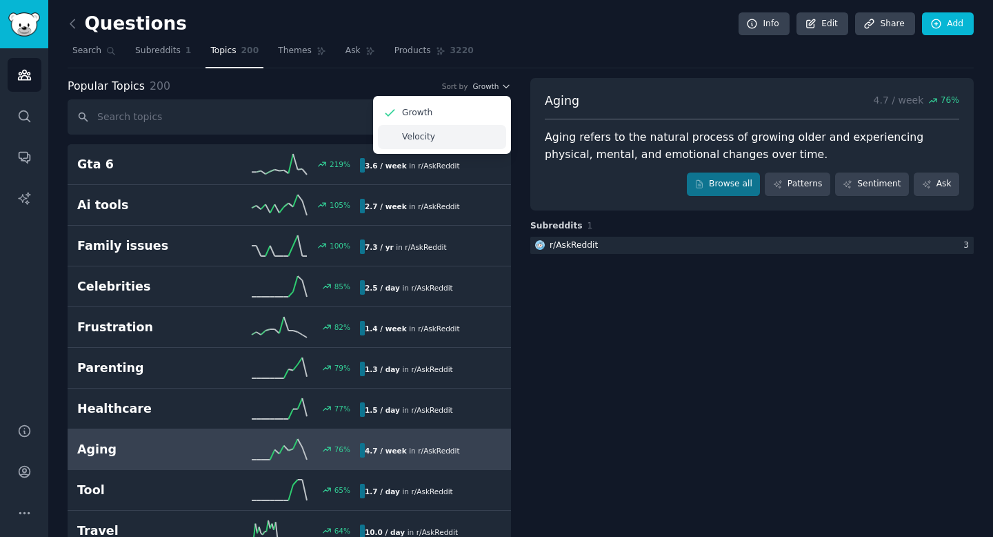
click at [463, 133] on div "Velocity" at bounding box center [442, 137] width 128 height 24
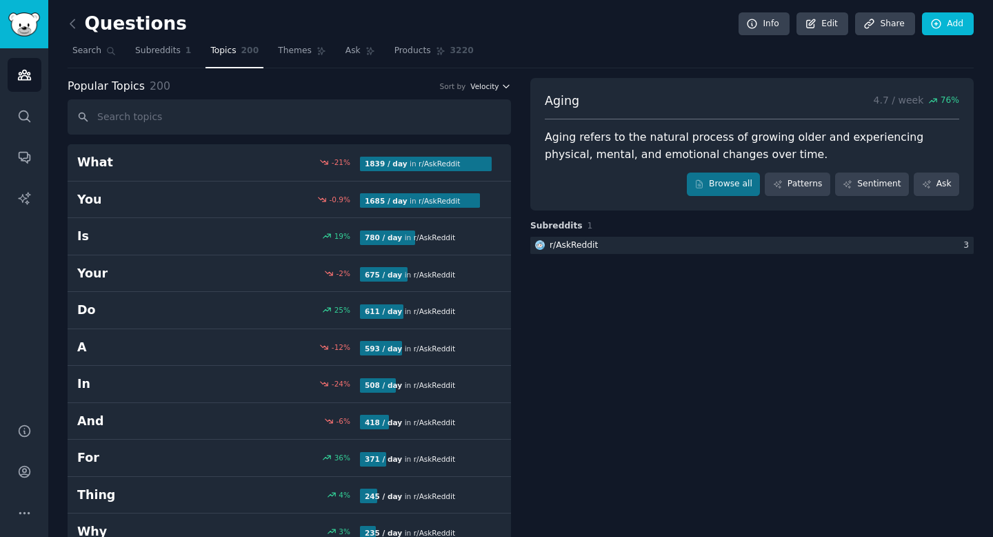
click at [492, 81] on span "Velocity" at bounding box center [484, 86] width 28 height 10
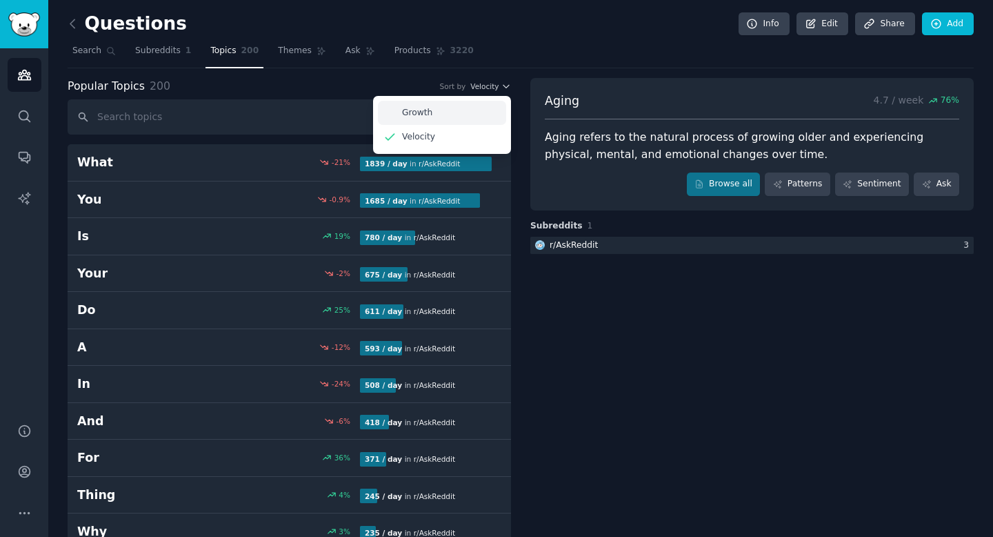
click at [463, 108] on div "Growth" at bounding box center [442, 113] width 128 height 24
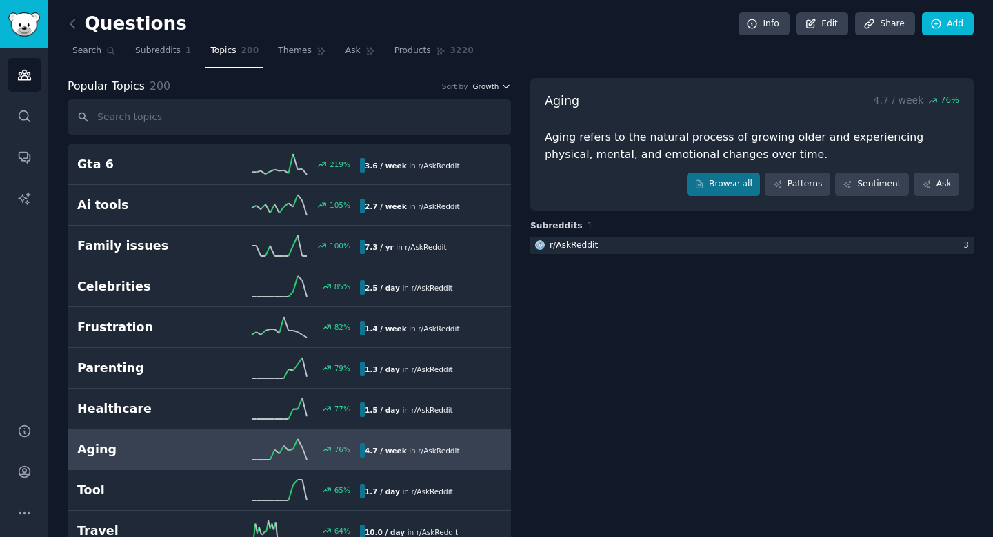
click at [494, 87] on span "Growth" at bounding box center [485, 86] width 26 height 10
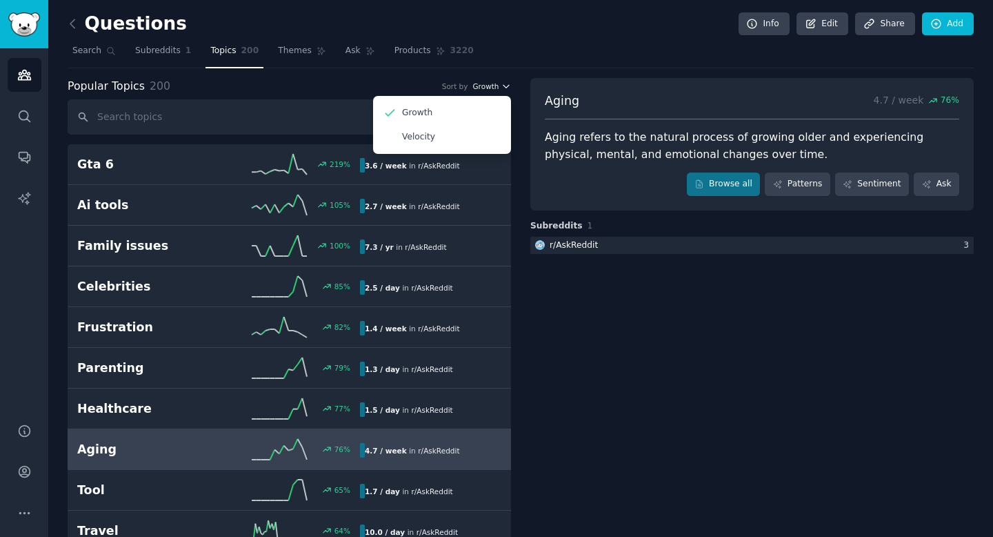
click at [494, 85] on span "Growth" at bounding box center [485, 86] width 26 height 10
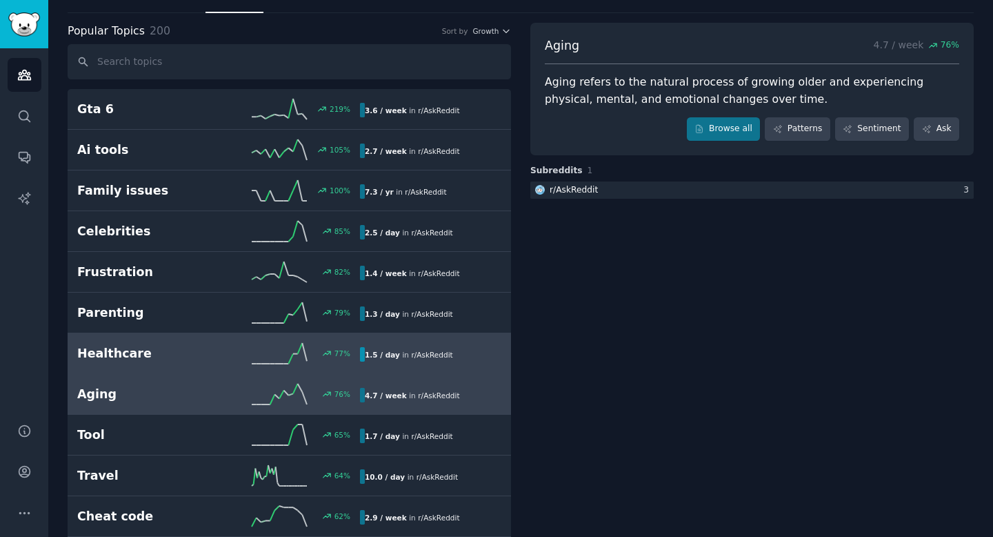
scroll to position [57, 0]
click at [222, 350] on div "77 %" at bounding box center [289, 351] width 141 height 21
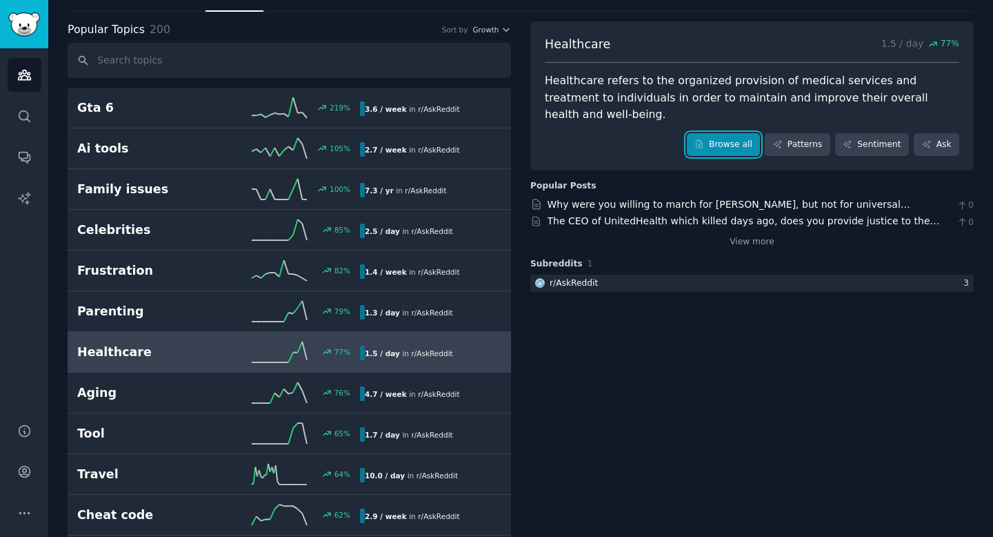
click at [718, 133] on link "Browse all" at bounding box center [724, 144] width 74 height 23
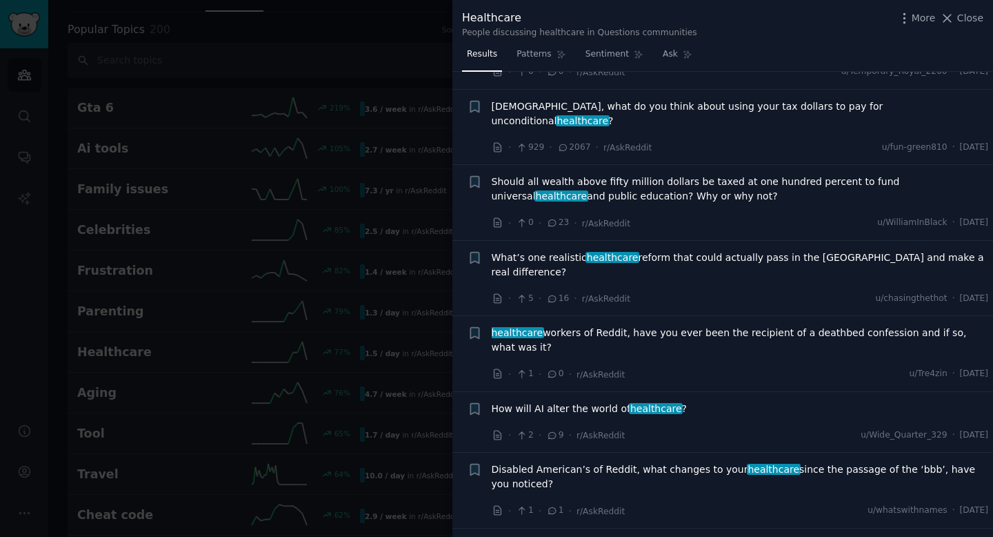
scroll to position [499, 0]
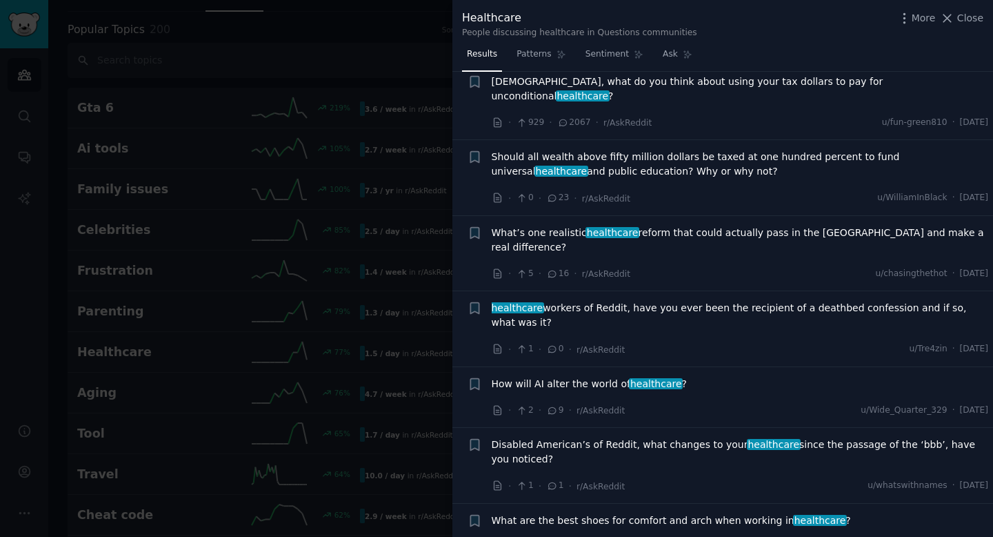
click at [423, 17] on div at bounding box center [496, 268] width 993 height 537
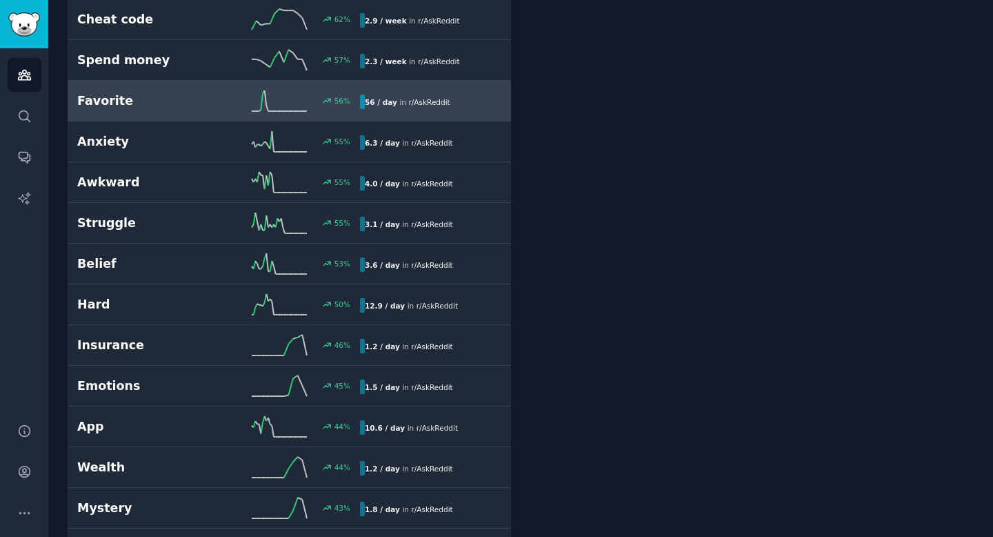
scroll to position [553, 0]
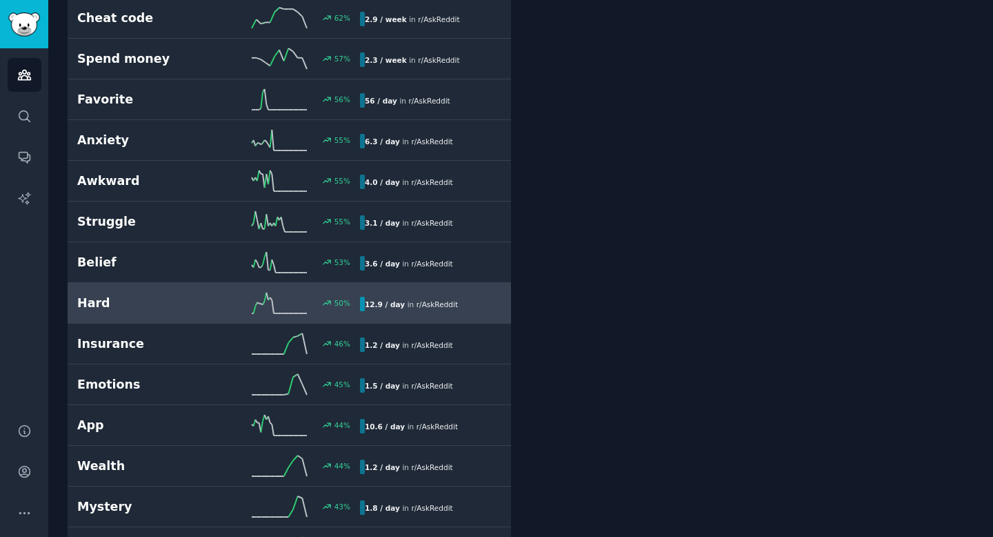
click at [189, 297] on h2 "Hard" at bounding box center [147, 302] width 141 height 17
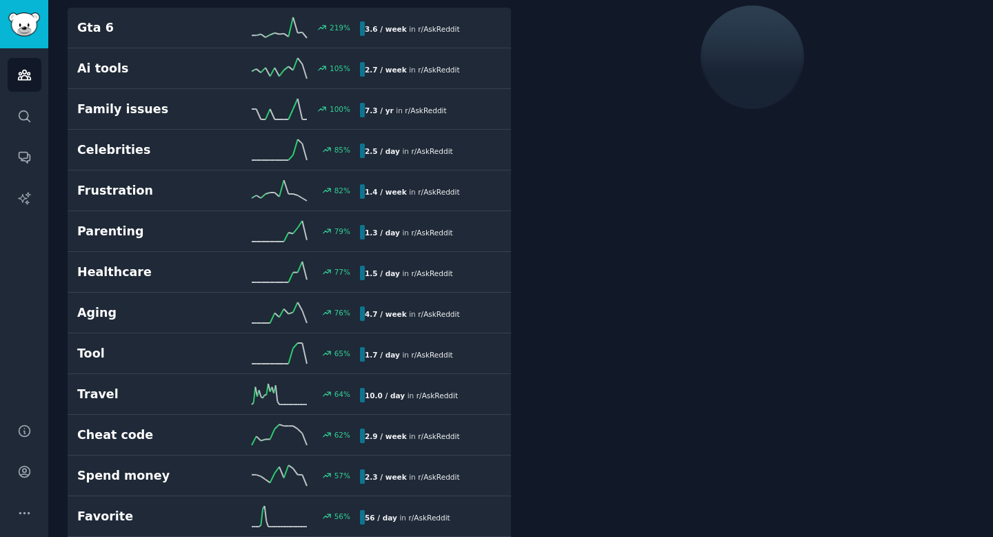
scroll to position [77, 0]
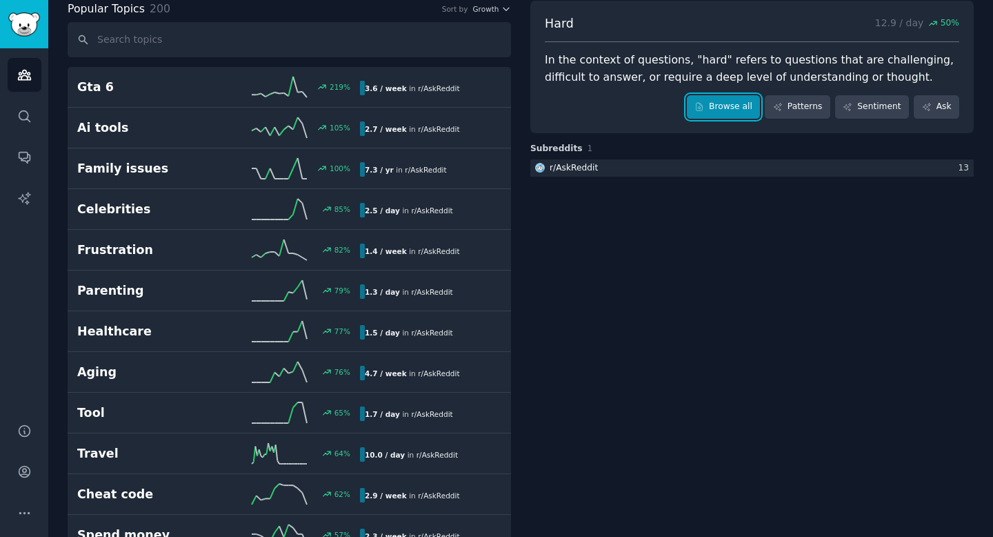
click at [717, 112] on link "Browse all" at bounding box center [724, 106] width 74 height 23
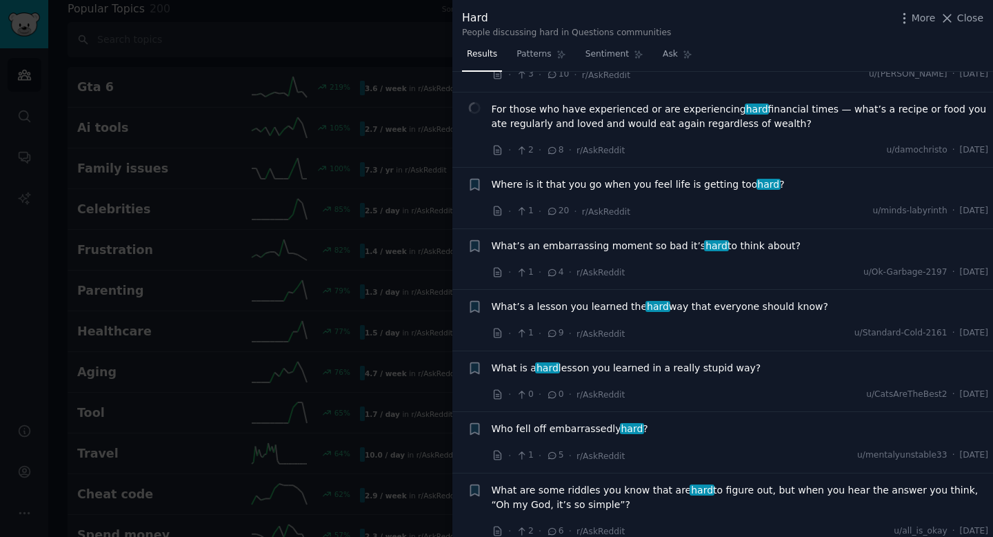
scroll to position [1005, 0]
click at [414, 21] on div at bounding box center [496, 268] width 993 height 537
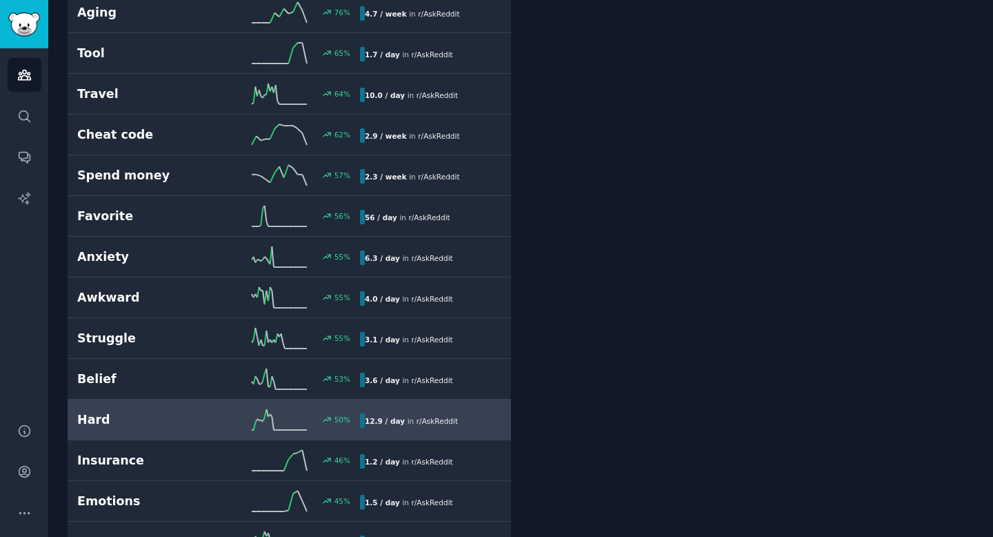
scroll to position [438, 0]
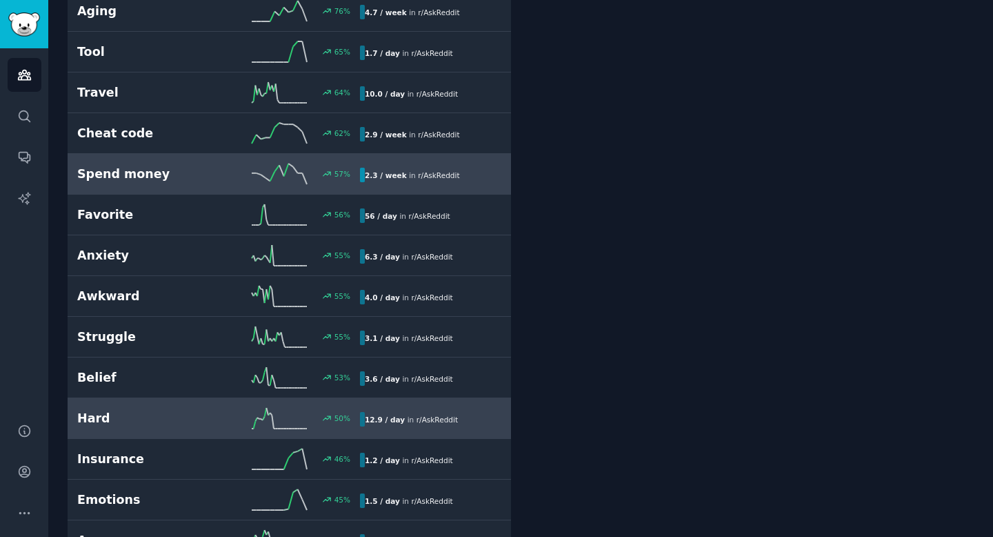
click at [246, 170] on div "57 %" at bounding box center [289, 173] width 141 height 21
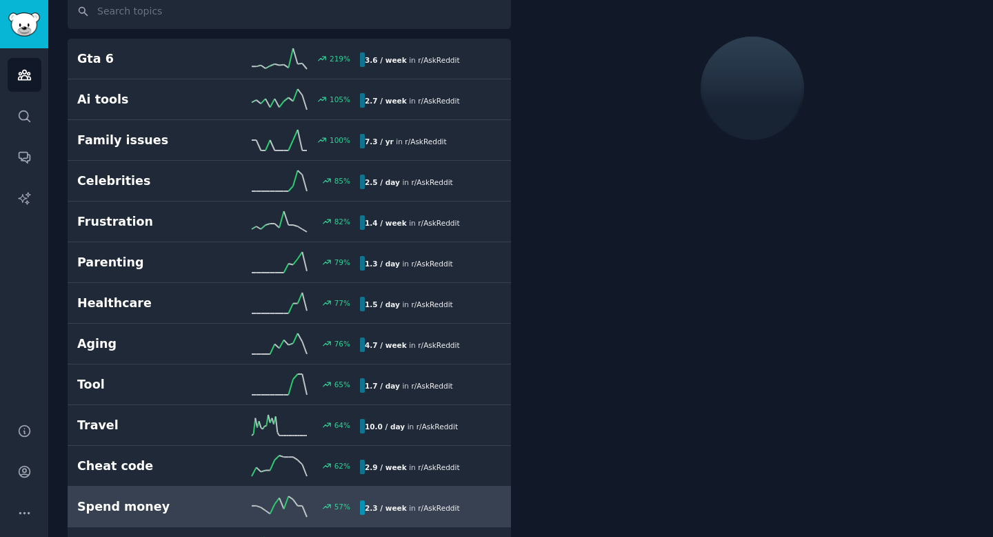
scroll to position [77, 0]
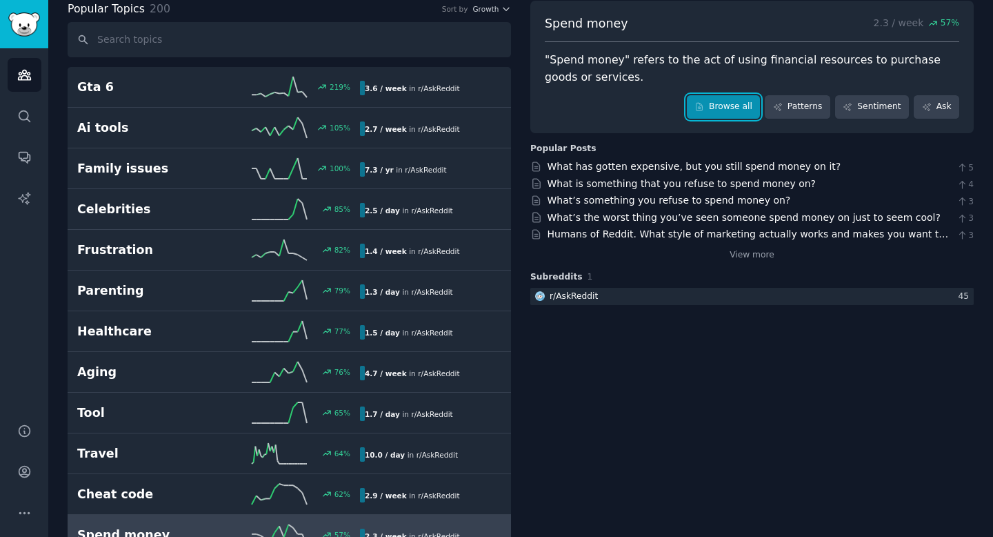
click at [712, 102] on link "Browse all" at bounding box center [724, 106] width 74 height 23
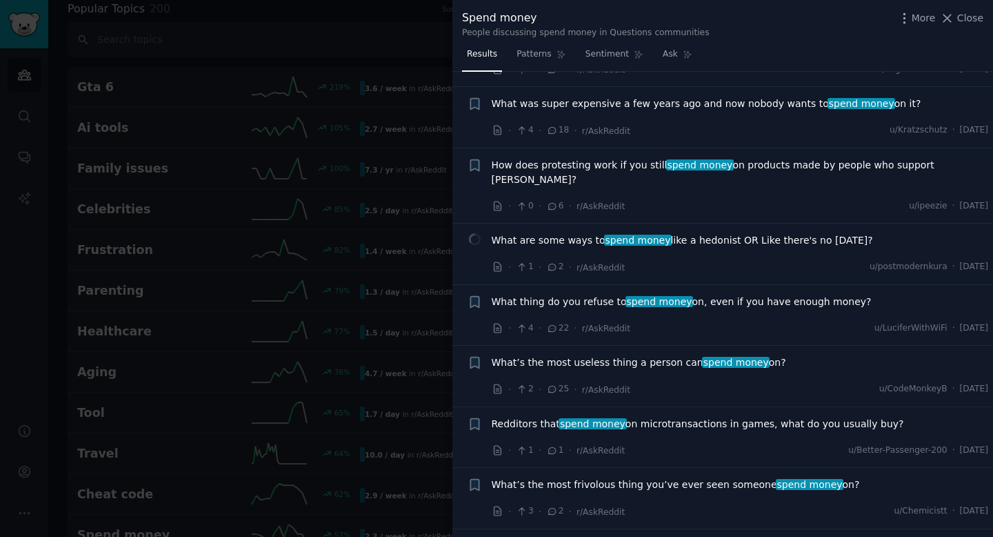
scroll to position [783, 0]
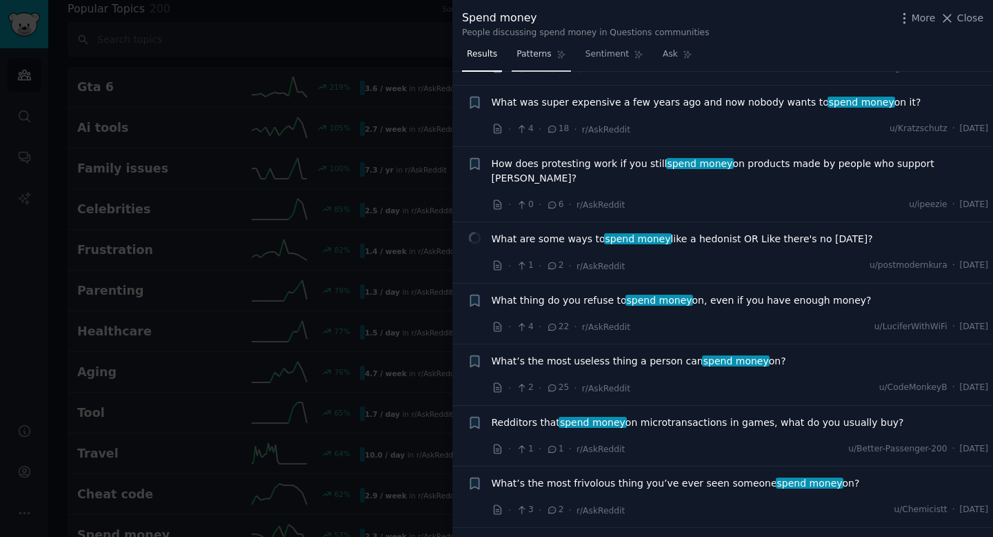
click at [526, 55] on span "Patterns" at bounding box center [534, 54] width 34 height 12
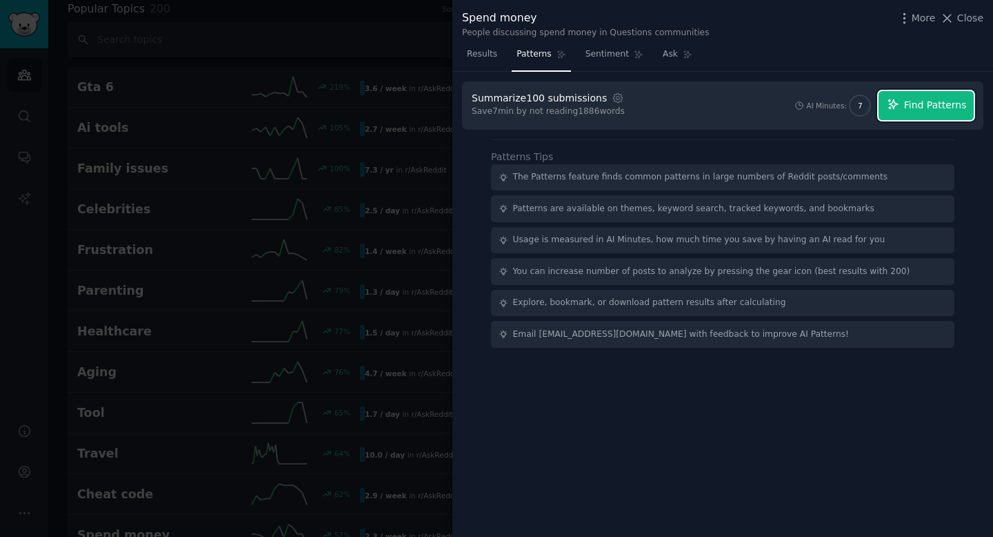
click at [919, 106] on span "Find Patterns" at bounding box center [935, 105] width 63 height 14
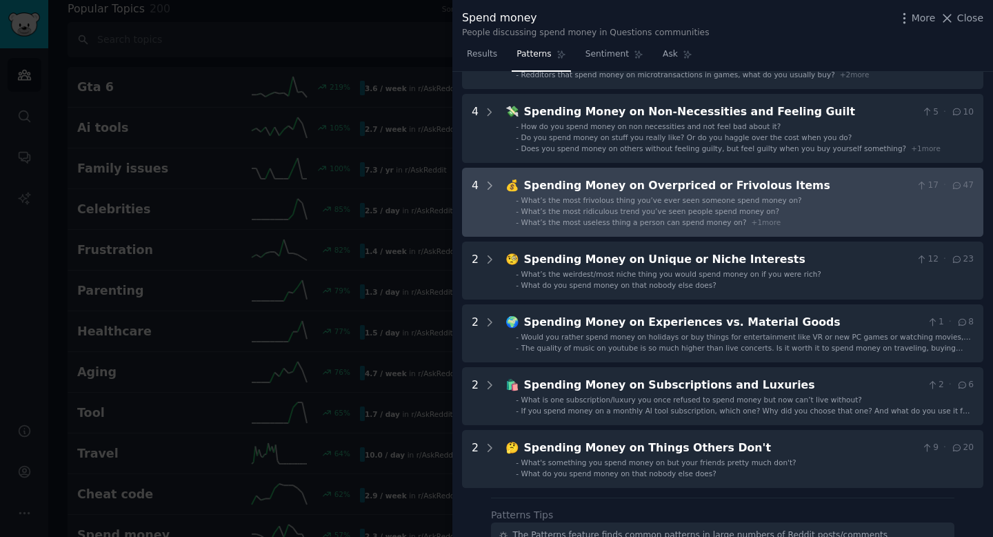
scroll to position [252, 0]
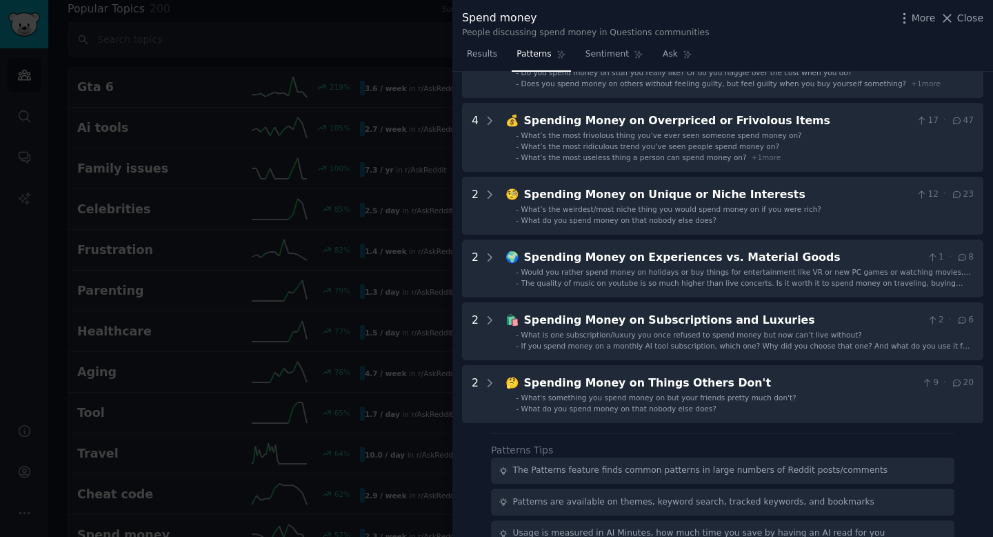
click at [398, 37] on div at bounding box center [496, 268] width 993 height 537
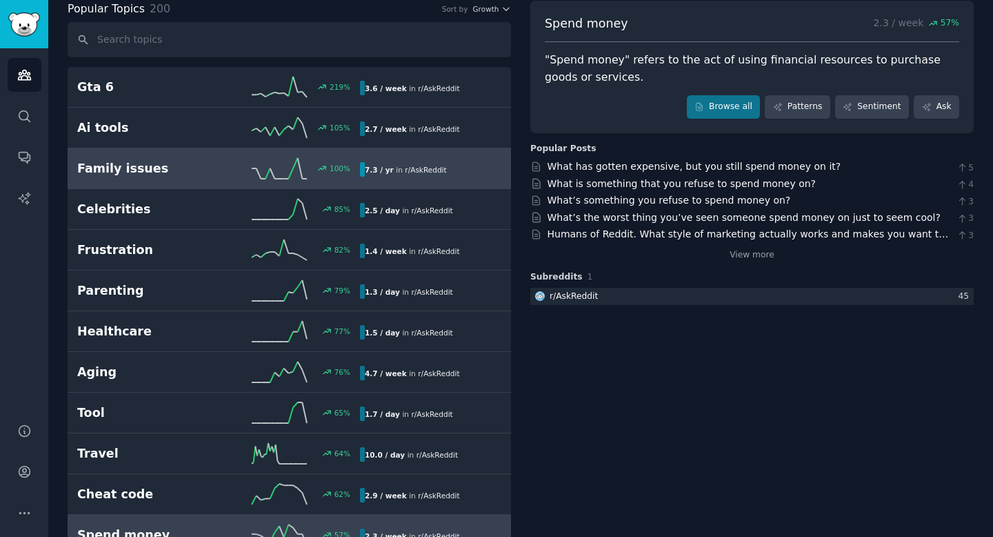
click at [191, 163] on h2 "Family issues" at bounding box center [147, 168] width 141 height 17
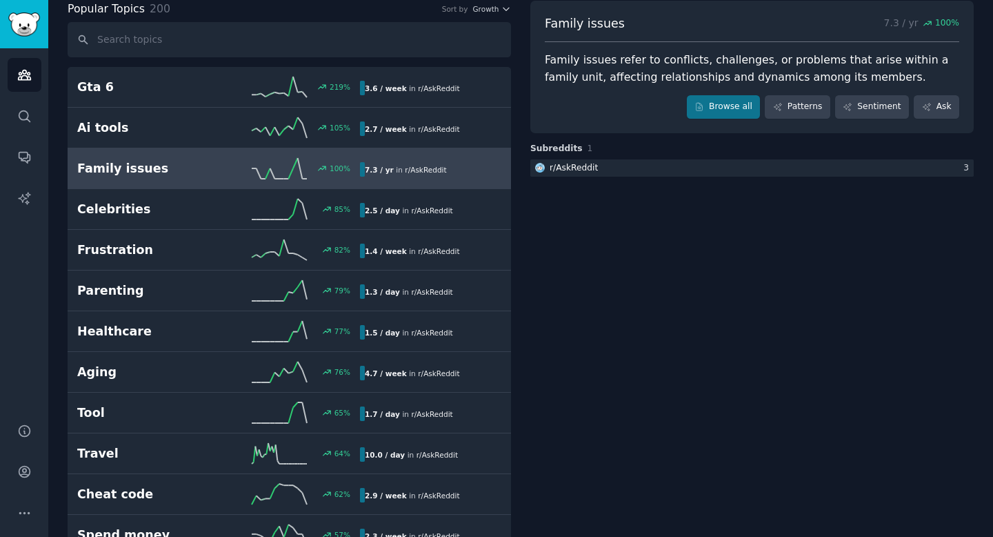
click at [713, 119] on div "Family issues 7.3 / yr 100 % Family issues refer to conflicts, challenges, or p…" at bounding box center [751, 67] width 443 height 132
click at [712, 105] on link "Browse all" at bounding box center [724, 106] width 74 height 23
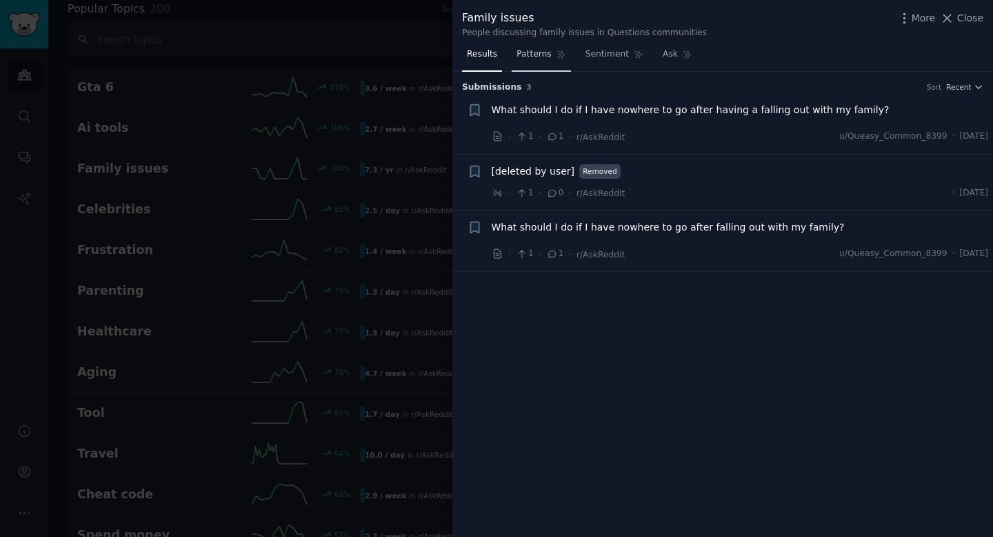
click at [550, 53] on span "Patterns" at bounding box center [534, 54] width 34 height 12
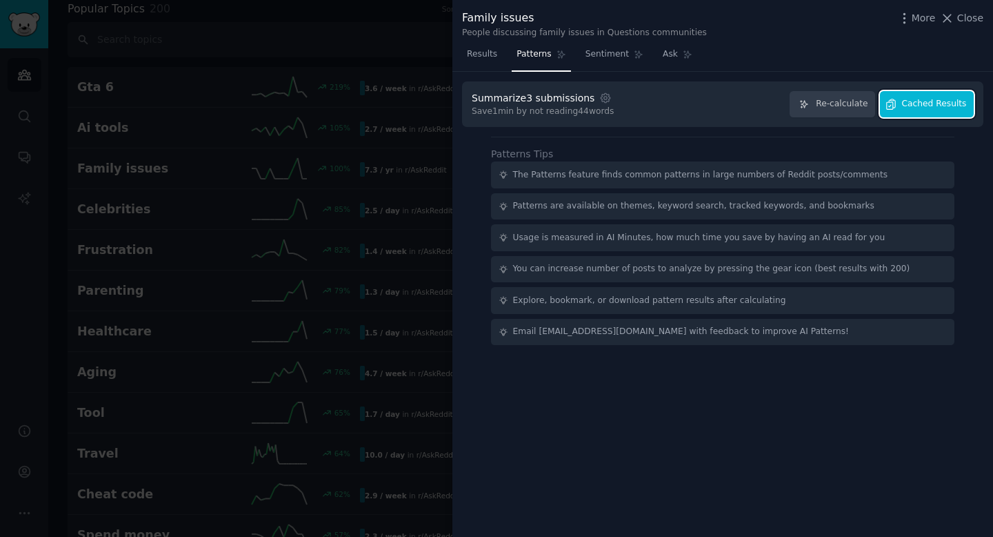
click at [899, 108] on button "Cached Results" at bounding box center [927, 104] width 94 height 27
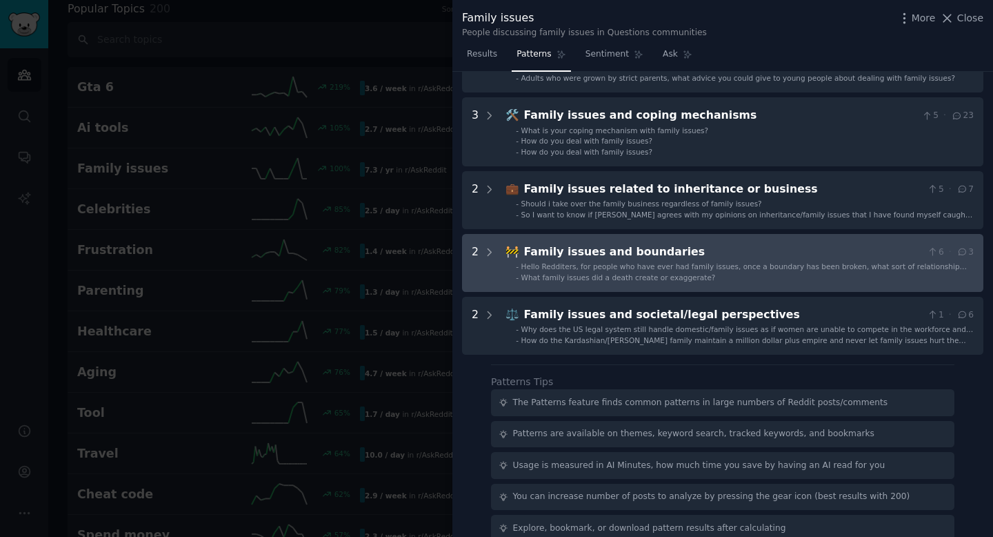
scroll to position [403, 0]
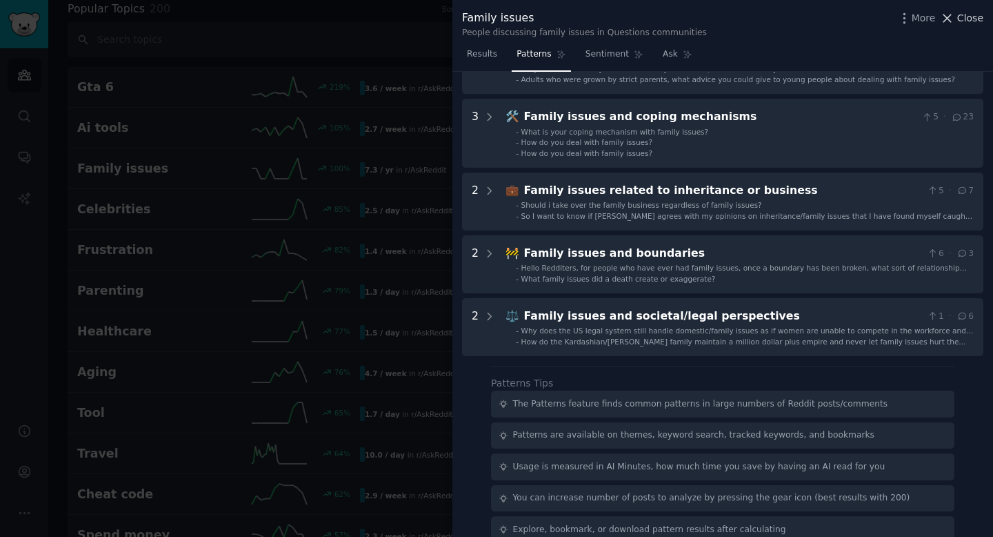
click at [970, 21] on span "Close" at bounding box center [970, 18] width 26 height 14
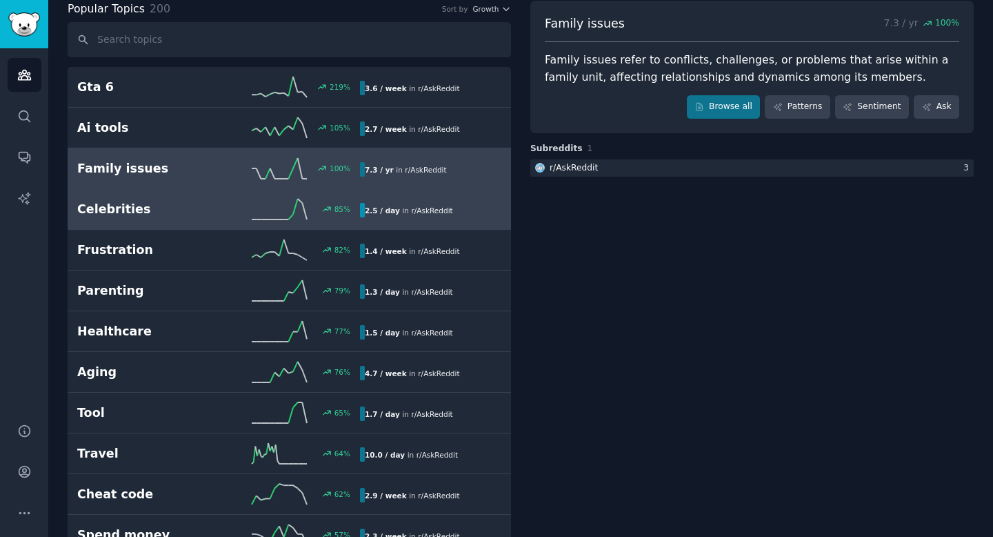
click at [294, 199] on icon at bounding box center [279, 209] width 55 height 21
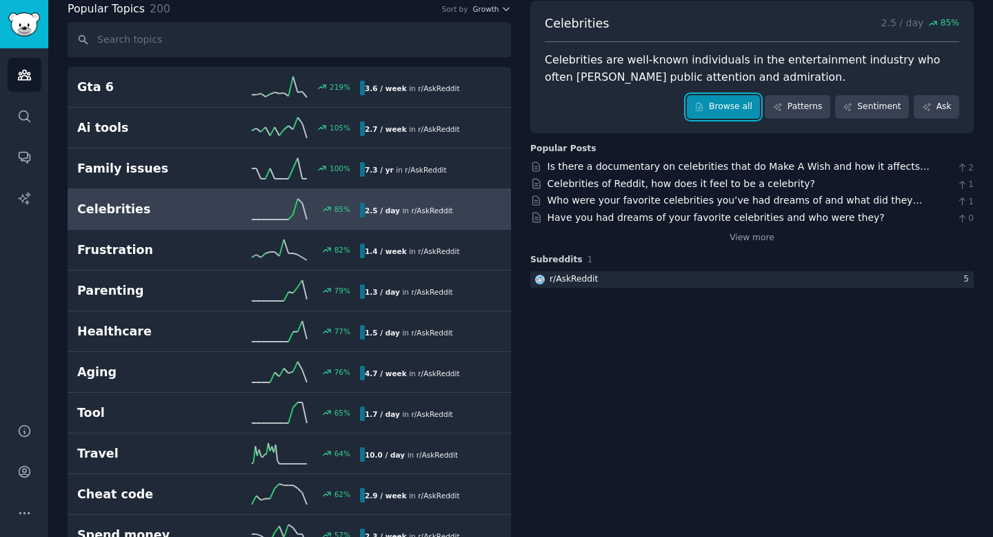
click at [716, 113] on link "Browse all" at bounding box center [724, 106] width 74 height 23
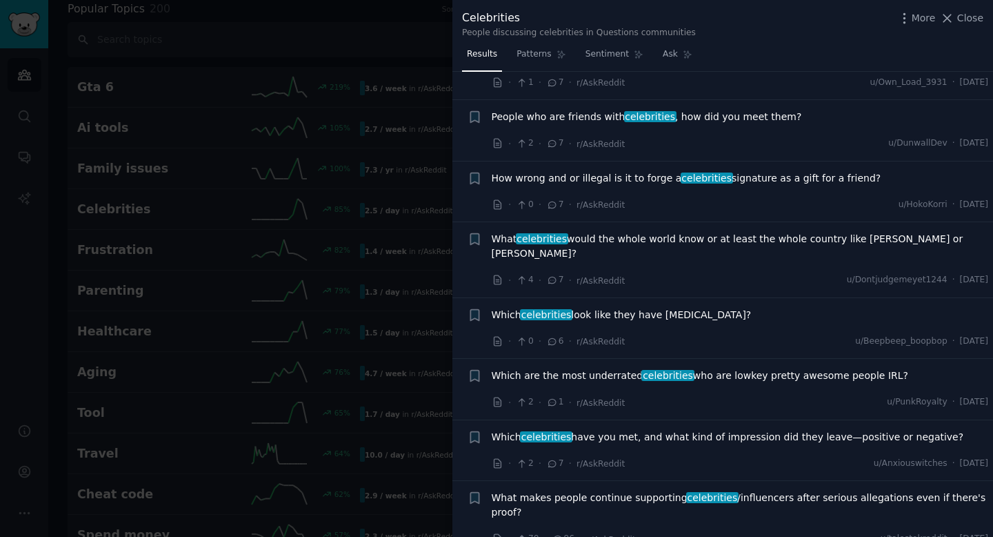
scroll to position [270, 0]
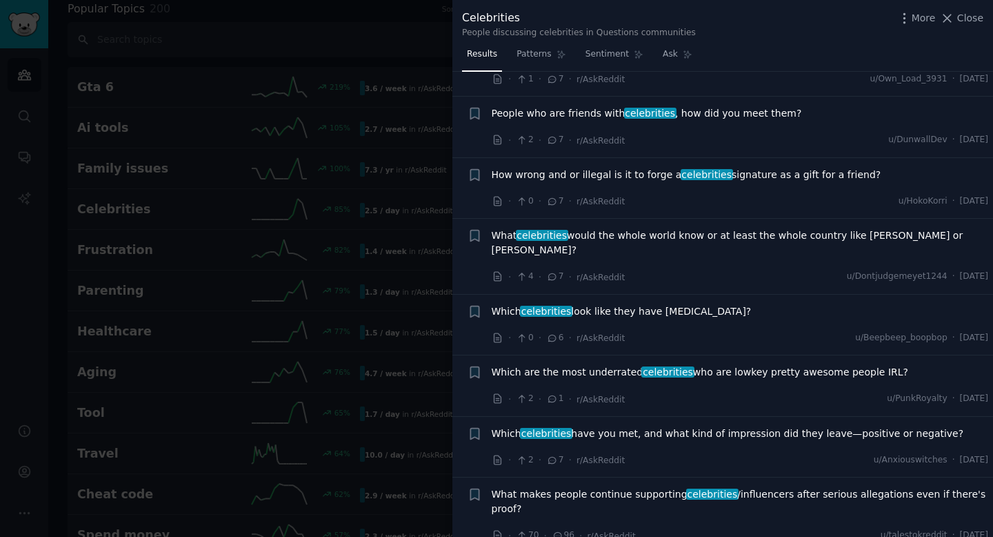
click at [554, 135] on icon at bounding box center [552, 140] width 12 height 10
click at [551, 135] on icon at bounding box center [552, 140] width 12 height 10
click at [498, 134] on icon at bounding box center [498, 140] width 12 height 12
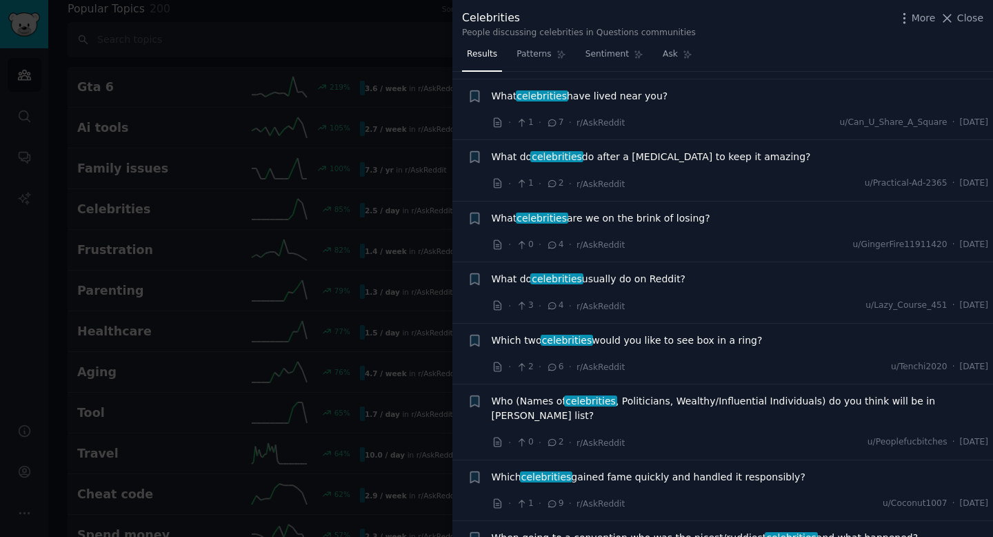
scroll to position [865, 0]
click at [422, 284] on div at bounding box center [496, 268] width 993 height 537
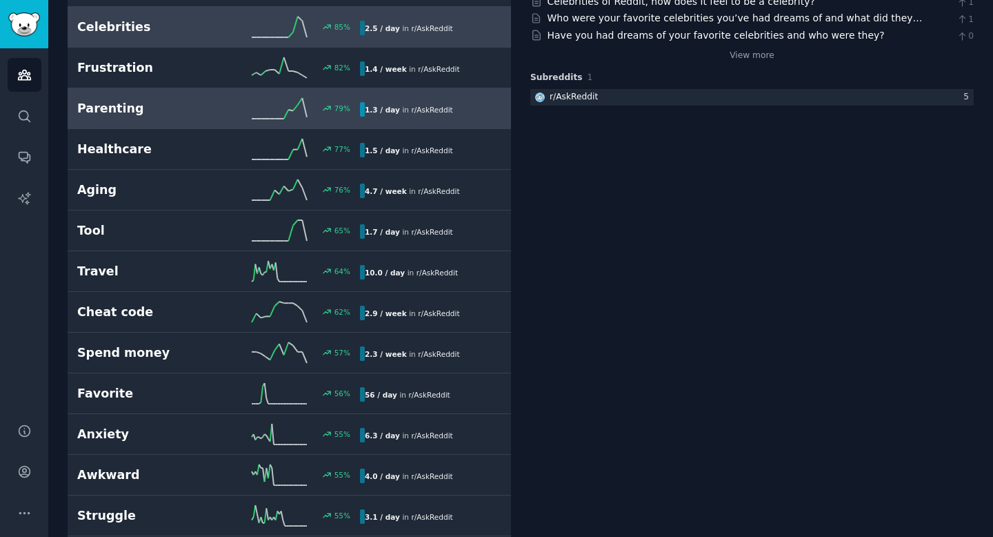
scroll to position [261, 0]
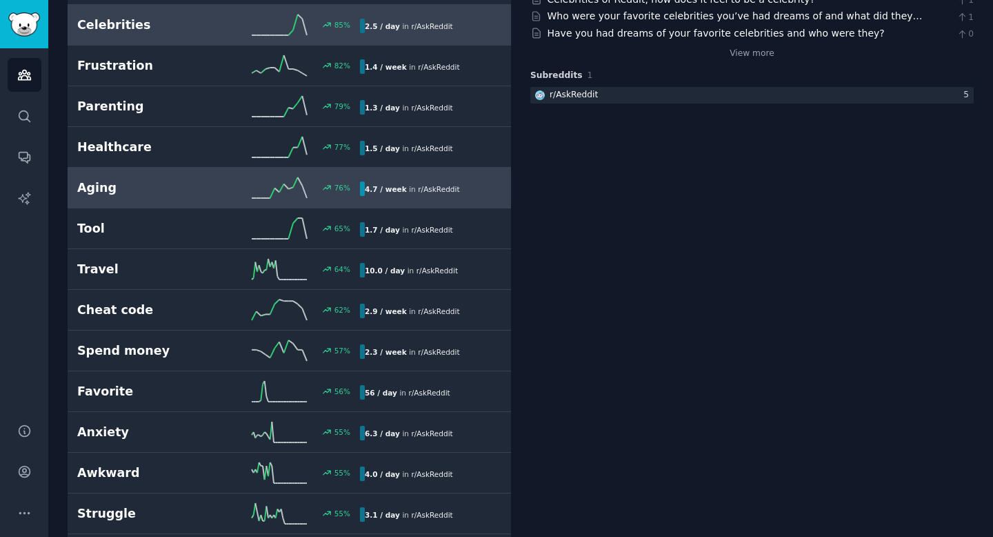
click at [252, 181] on icon at bounding box center [279, 187] width 55 height 21
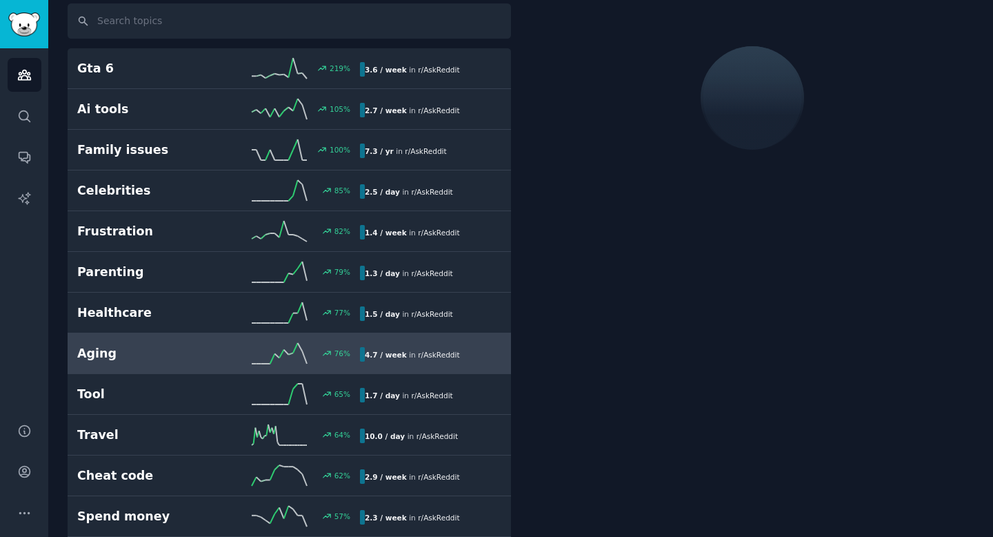
scroll to position [77, 0]
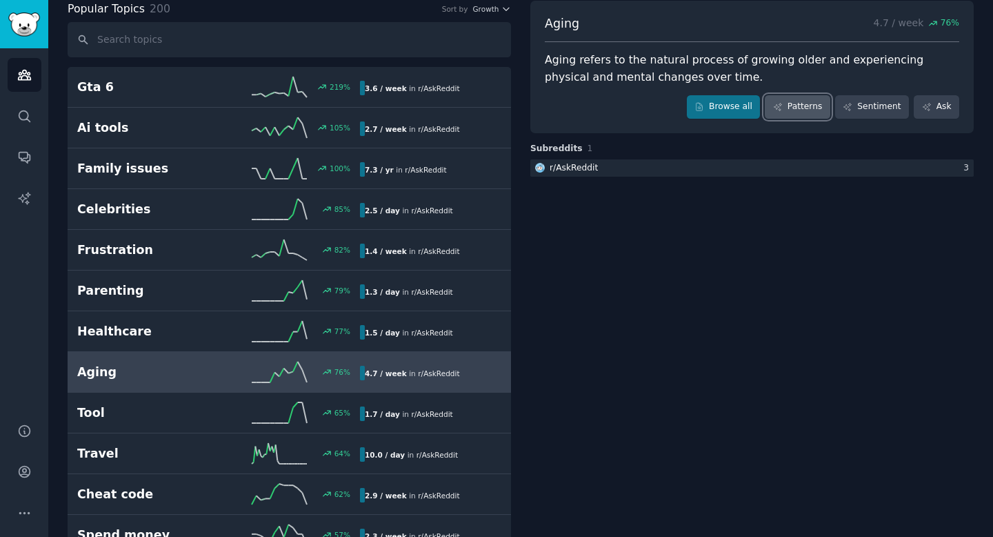
click at [775, 107] on icon at bounding box center [778, 107] width 8 height 8
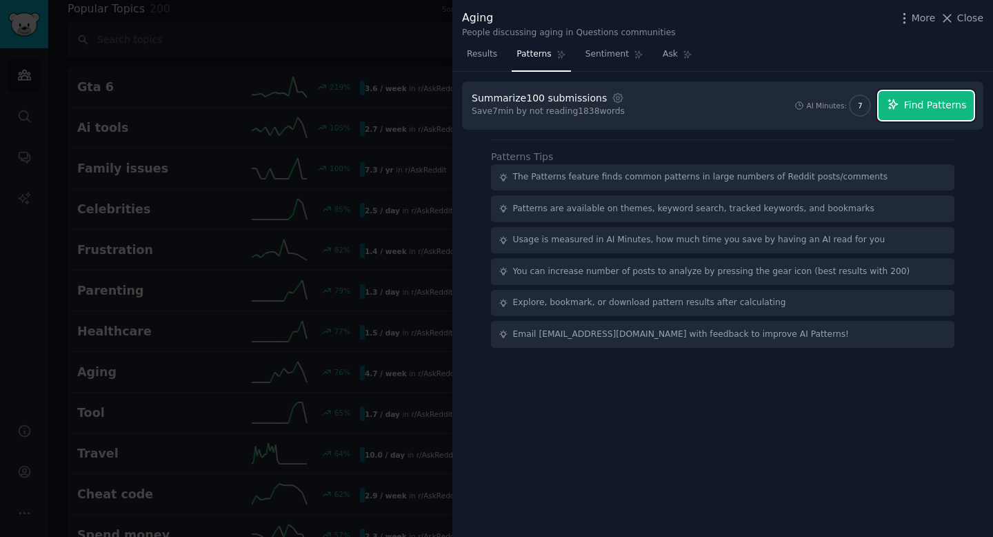
click at [932, 108] on span "Find Patterns" at bounding box center [935, 105] width 63 height 14
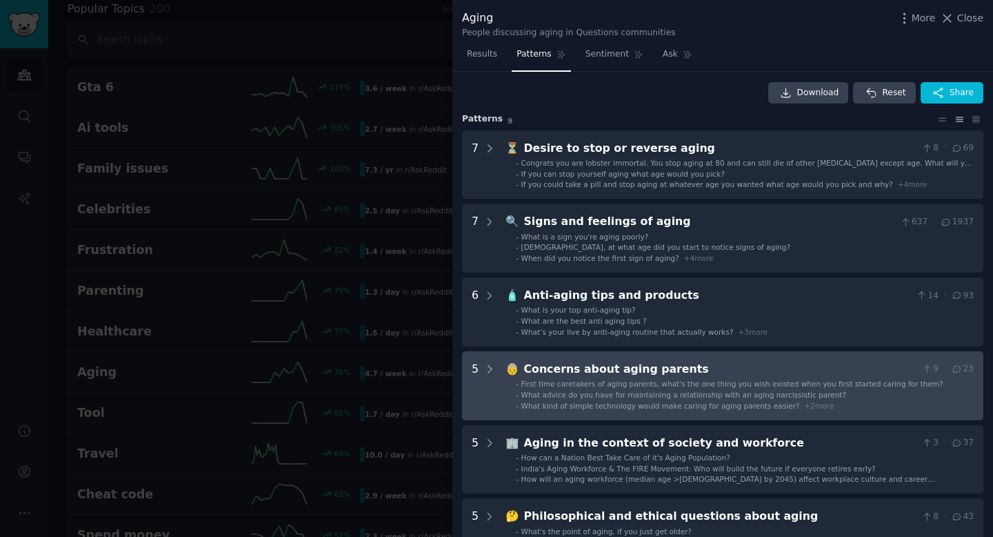
scroll to position [3, 0]
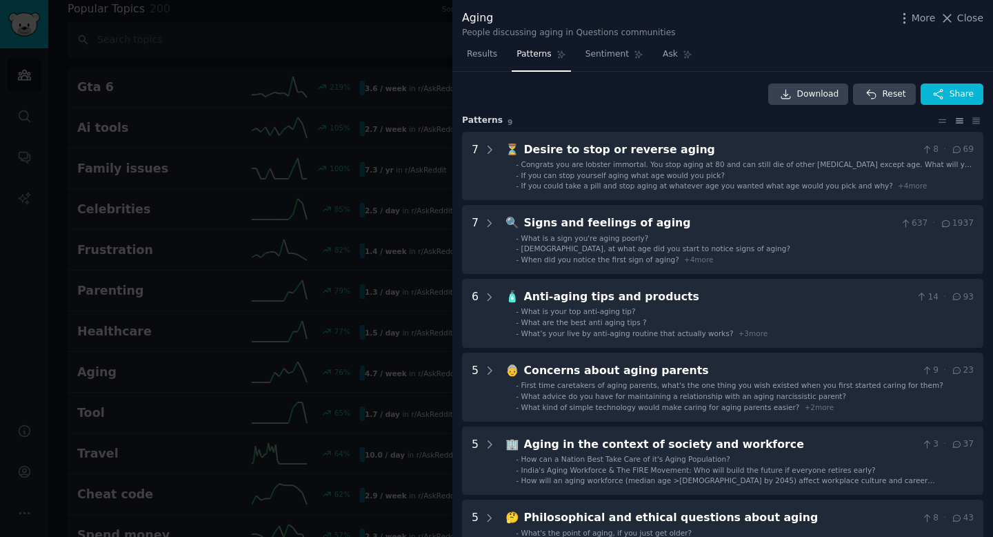
click at [385, 143] on div at bounding box center [496, 268] width 993 height 537
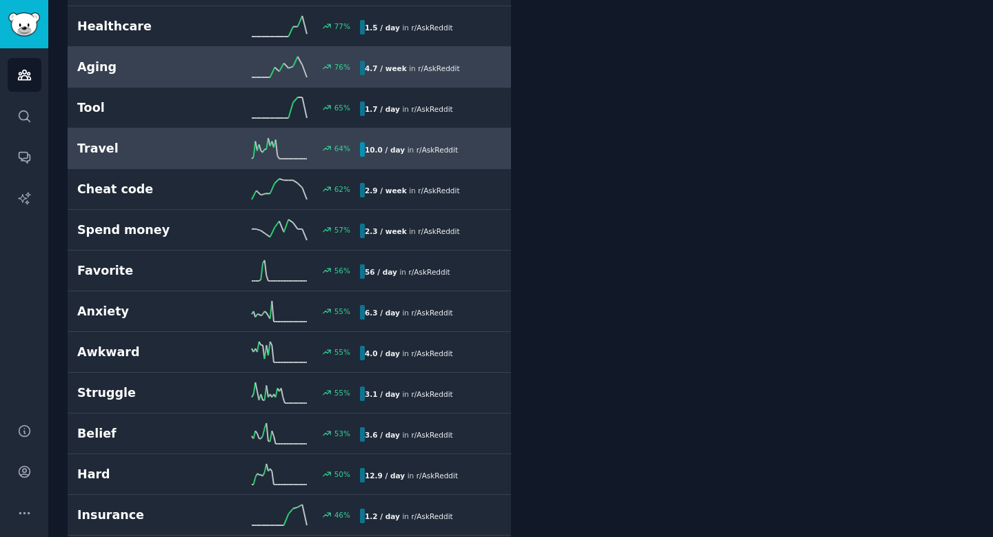
scroll to position [396, 0]
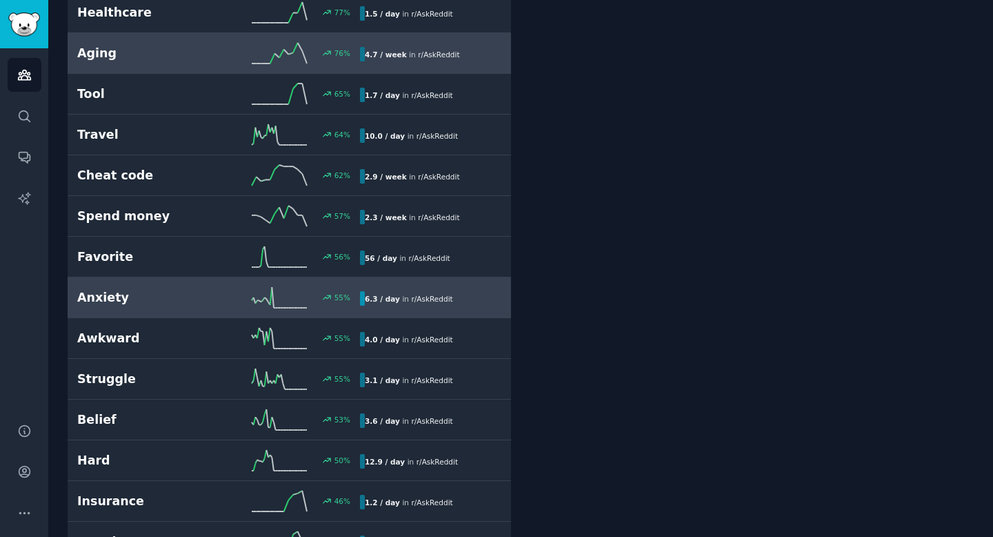
click at [214, 295] on h2 "Anxiety" at bounding box center [147, 297] width 141 height 17
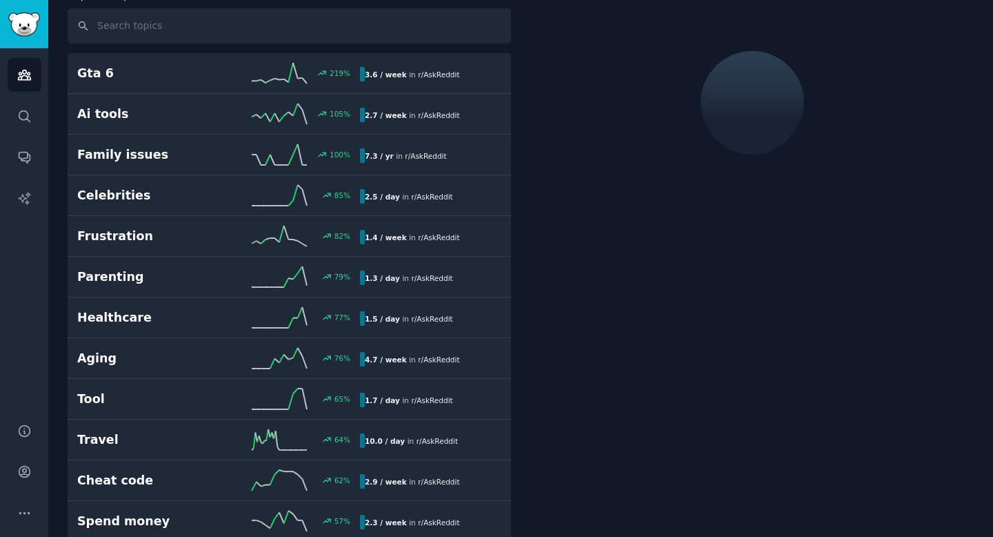
scroll to position [77, 0]
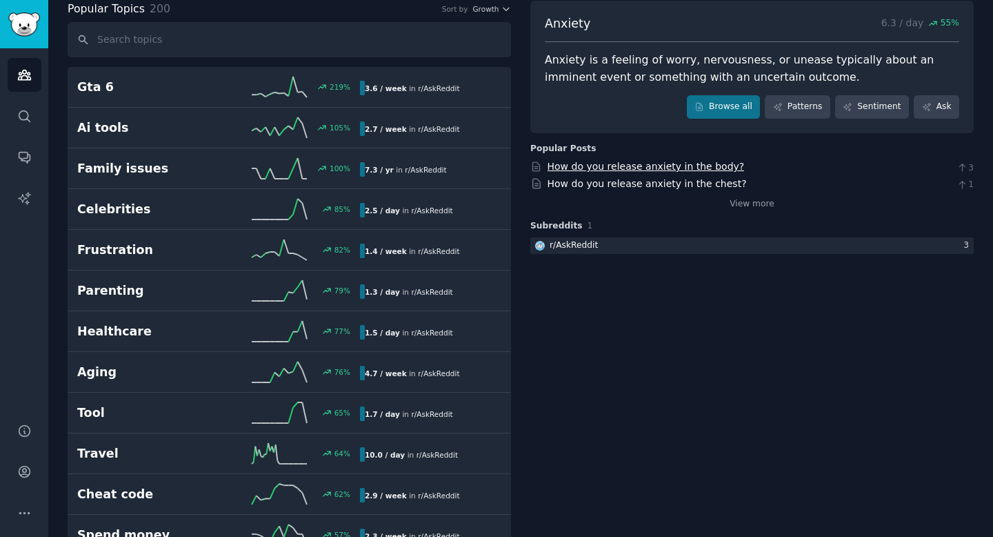
click at [665, 166] on link "How do you release anxiety in the body?" at bounding box center [646, 166] width 197 height 11
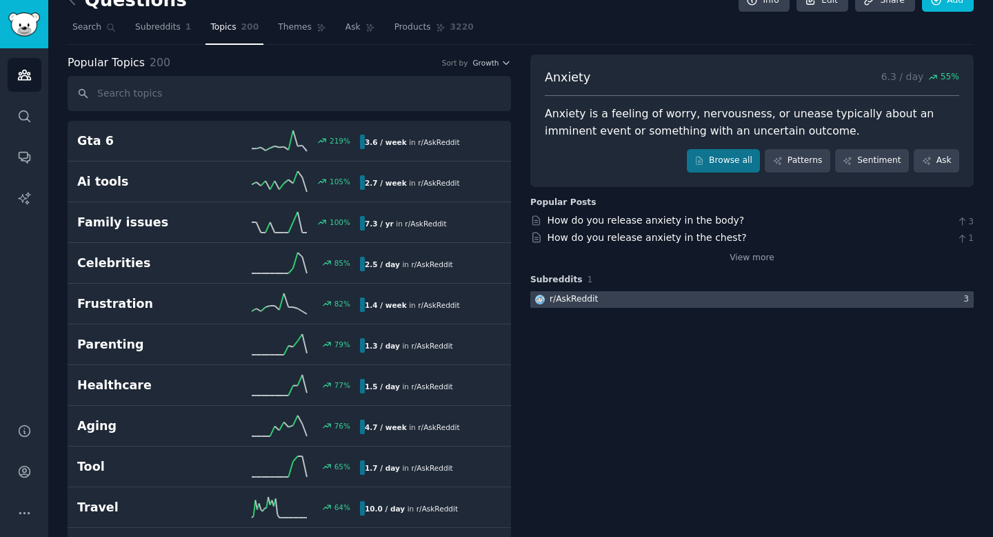
scroll to position [0, 0]
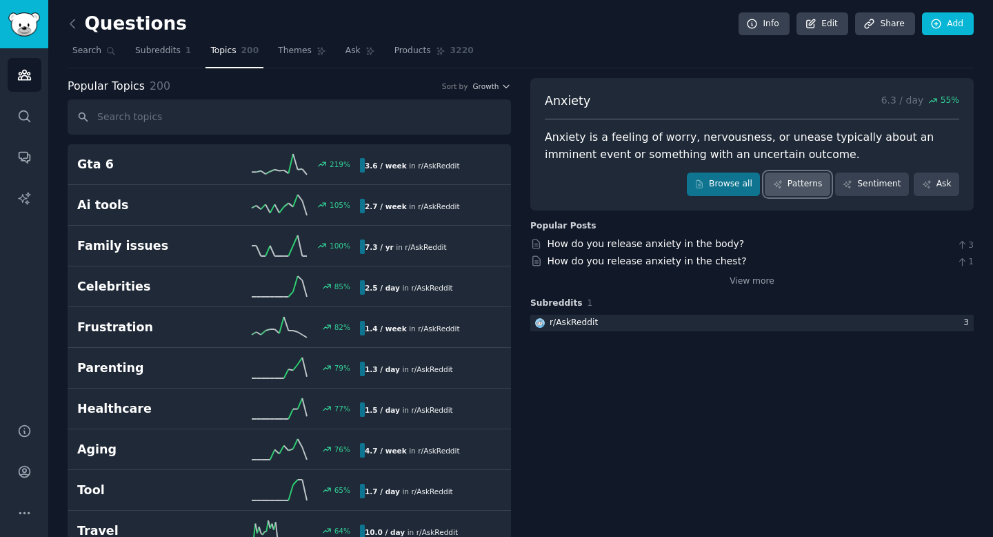
click at [800, 185] on link "Patterns" at bounding box center [797, 183] width 65 height 23
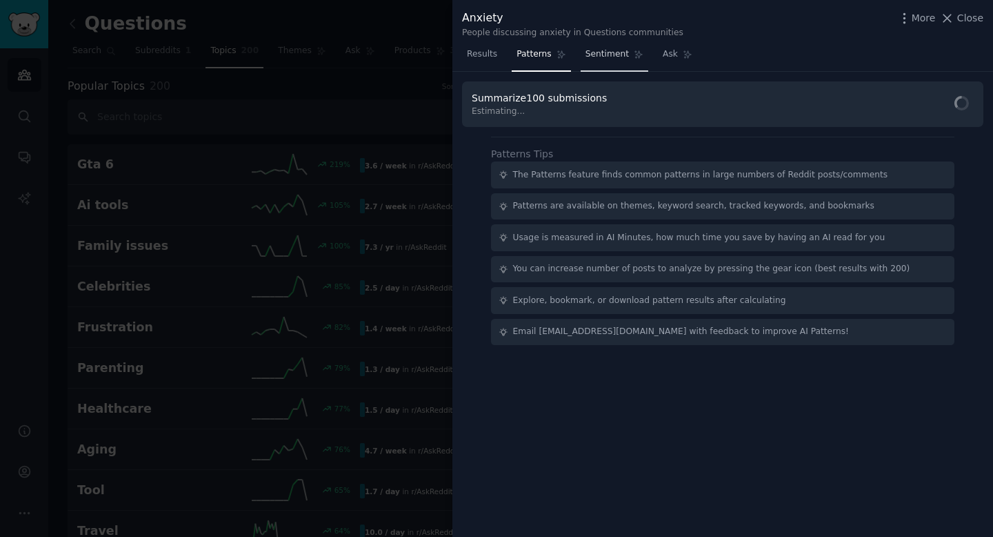
click at [610, 57] on span "Sentiment" at bounding box center [606, 54] width 43 height 12
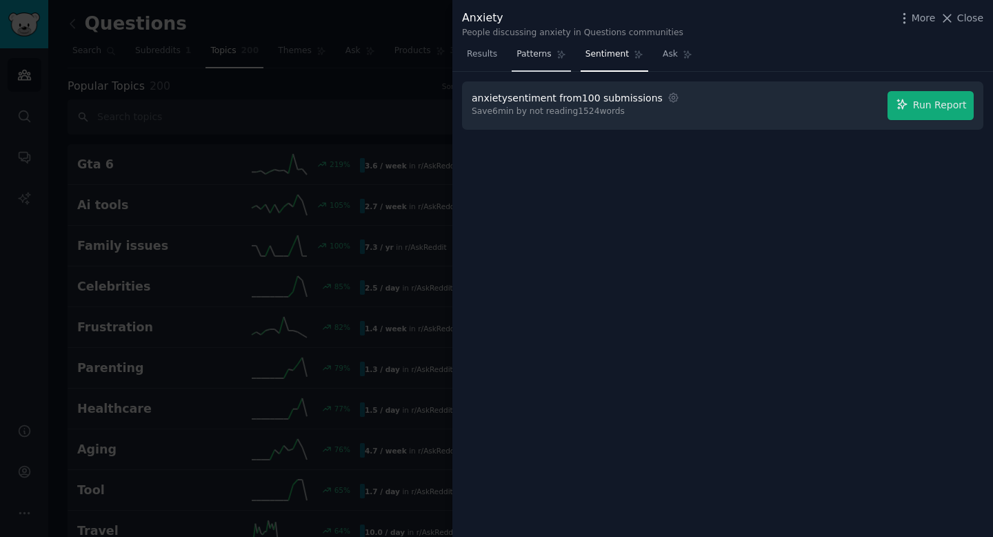
click at [532, 63] on link "Patterns" at bounding box center [541, 57] width 59 height 28
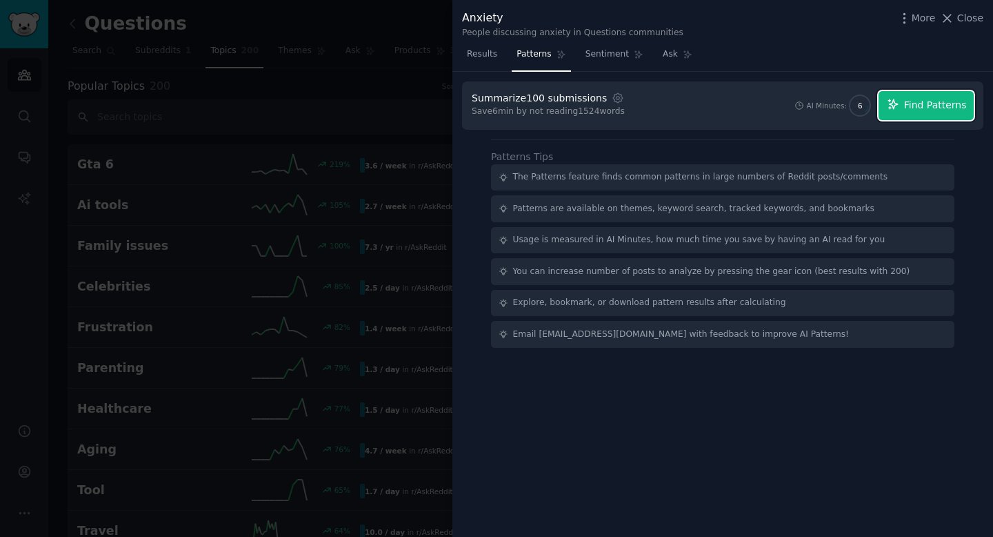
click at [928, 100] on span "Find Patterns" at bounding box center [935, 105] width 63 height 14
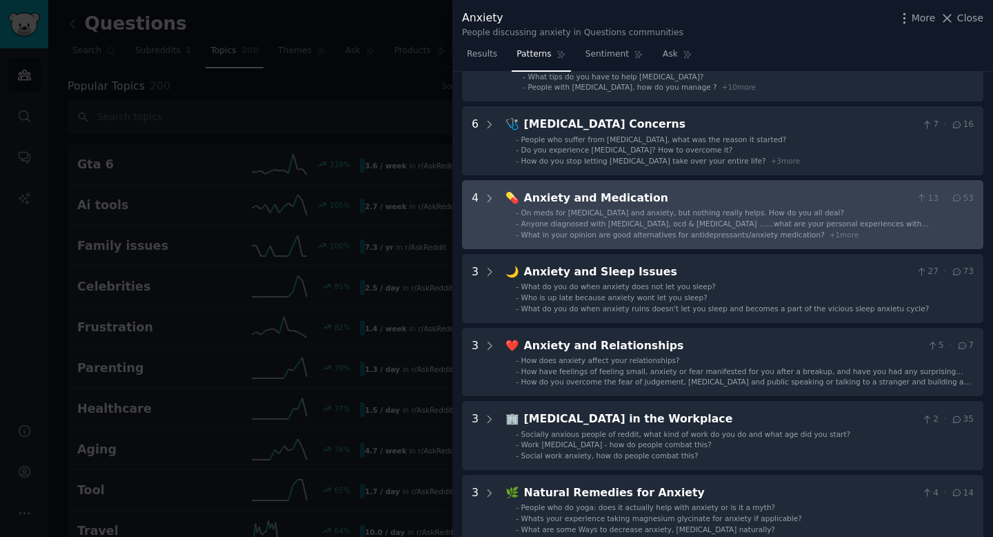
scroll to position [172, 0]
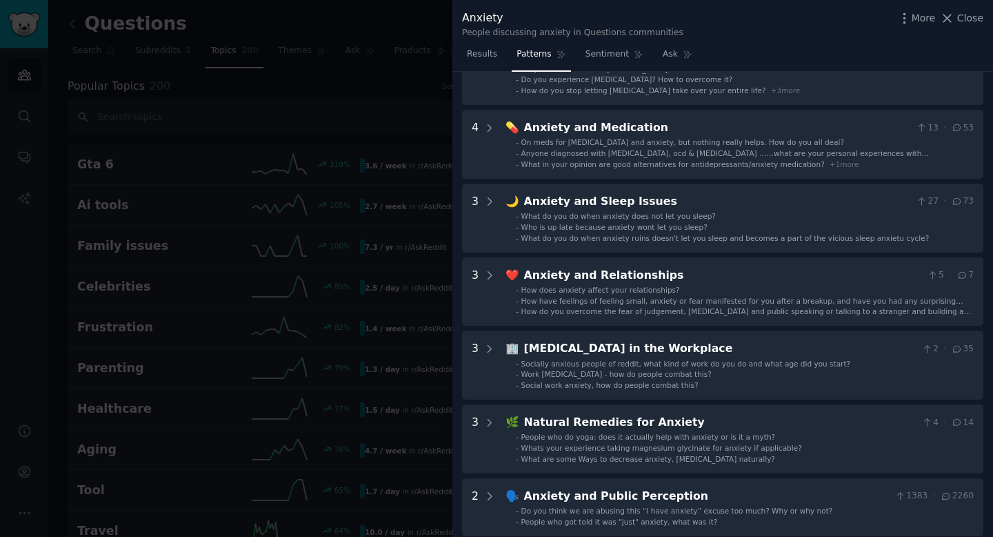
click at [422, 112] on div at bounding box center [496, 268] width 993 height 537
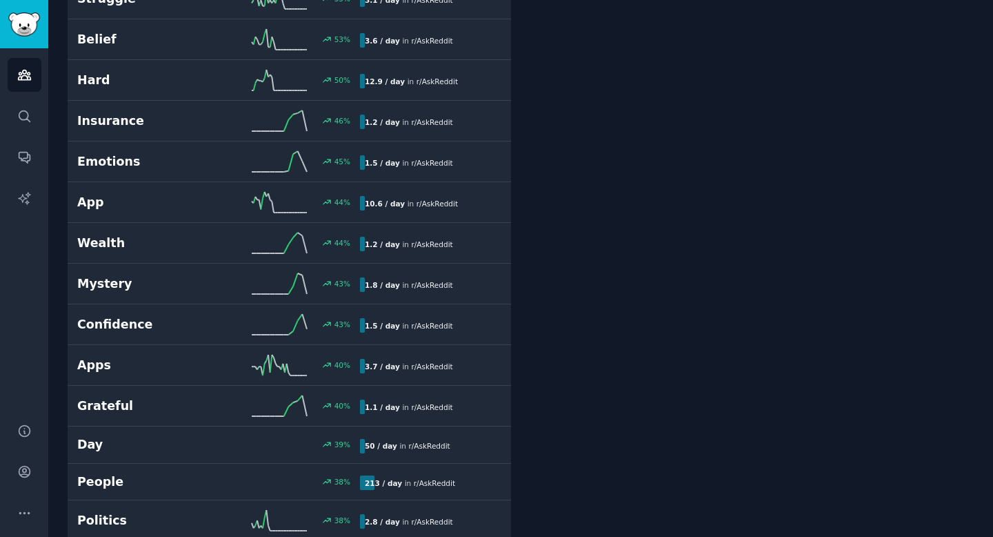
scroll to position [777, 0]
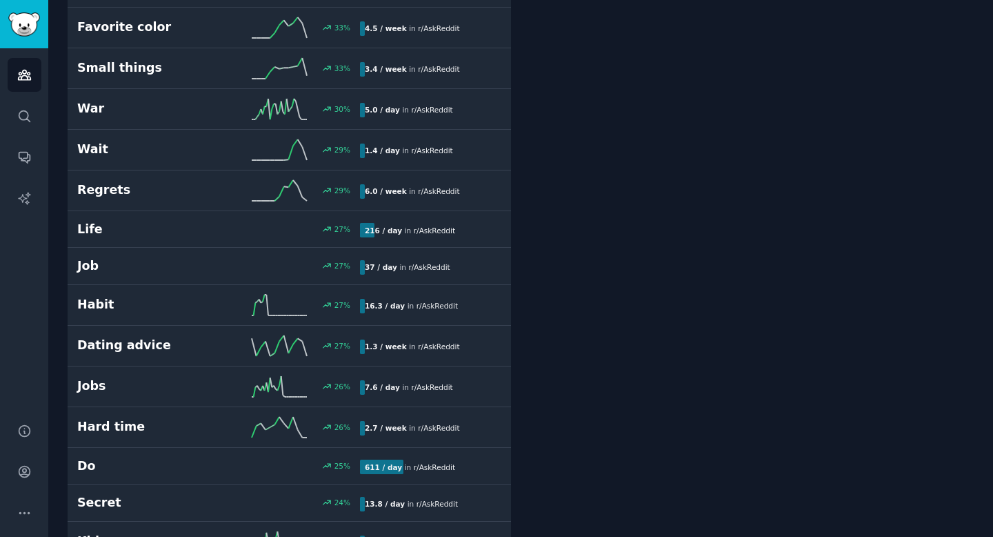
scroll to position [1550, 0]
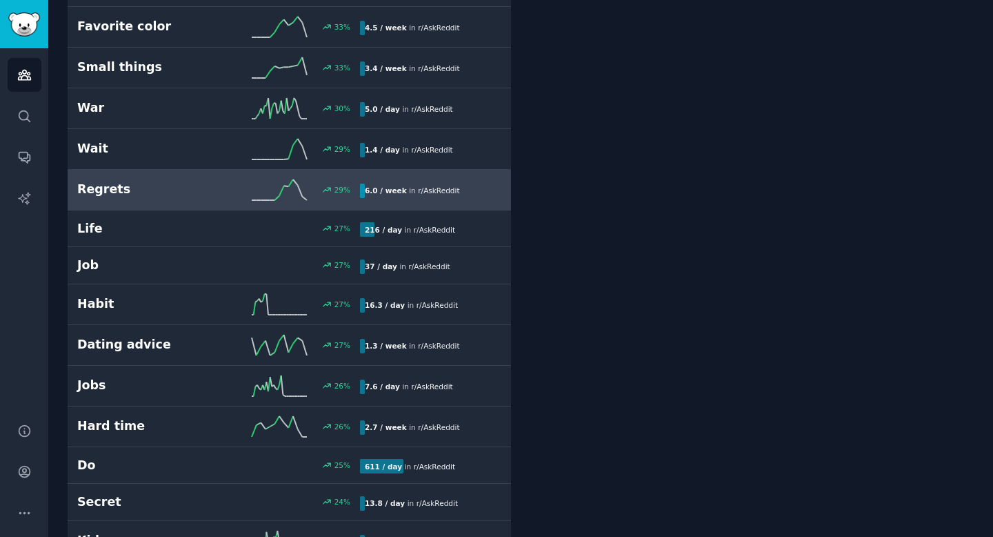
click at [178, 189] on h2 "Regrets" at bounding box center [147, 189] width 141 height 17
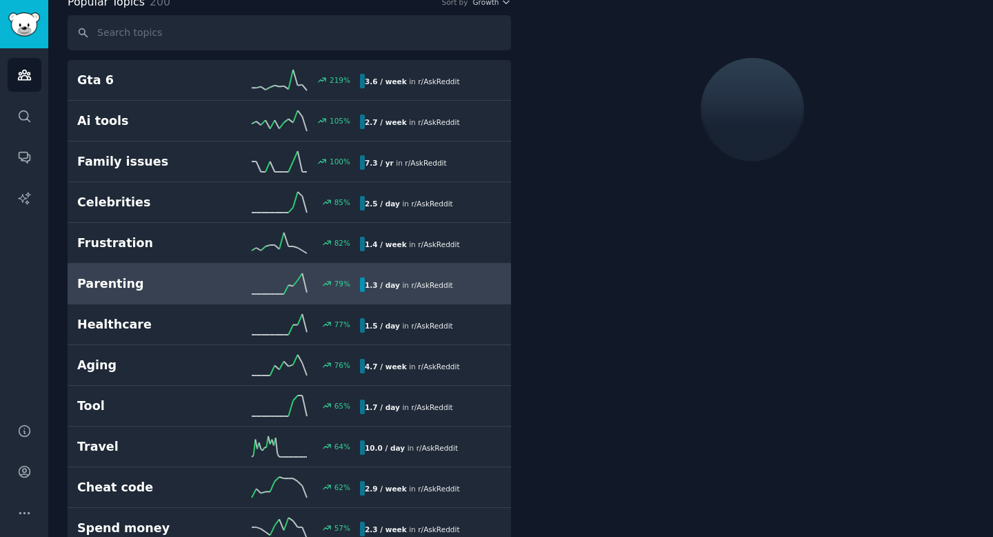
scroll to position [77, 0]
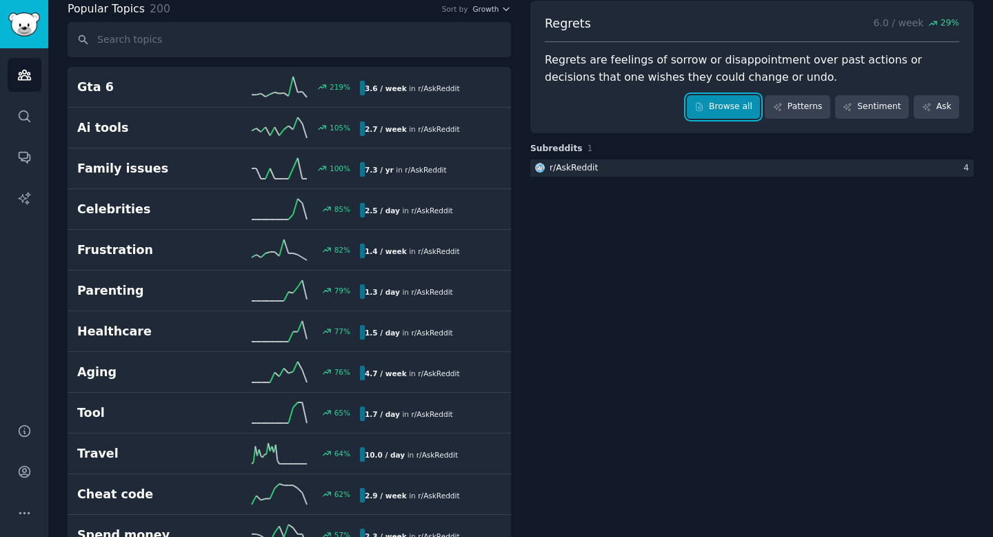
click at [741, 107] on link "Browse all" at bounding box center [724, 106] width 74 height 23
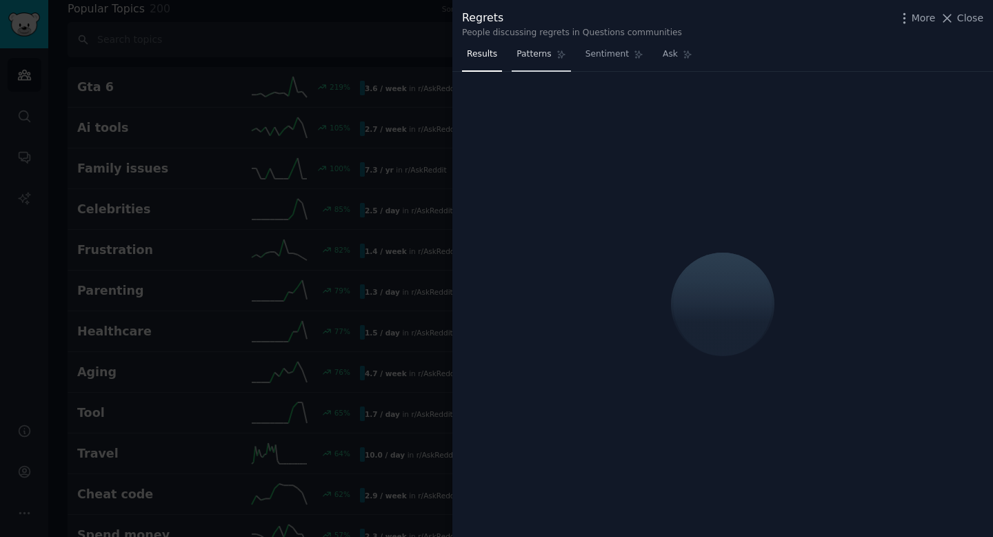
click at [549, 54] on span "Patterns" at bounding box center [534, 54] width 34 height 12
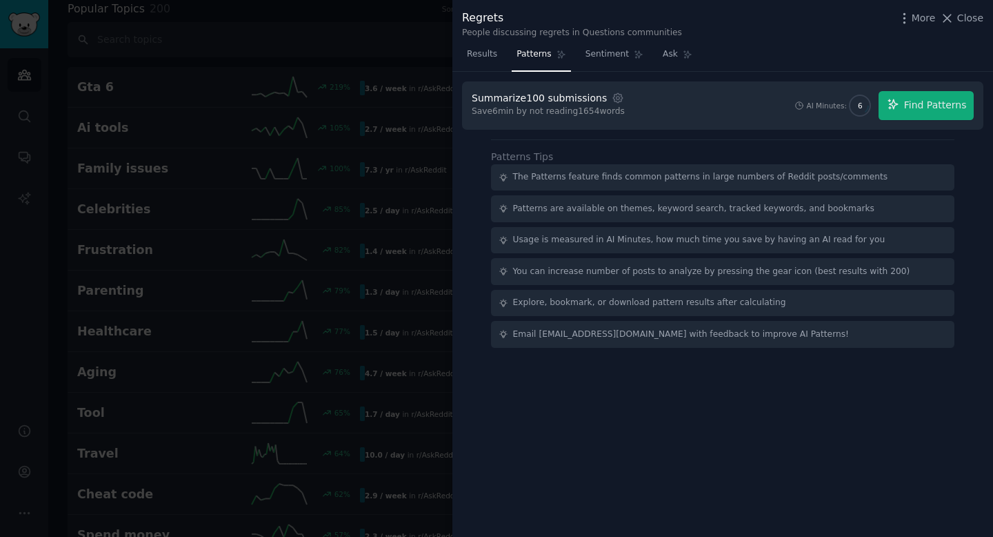
click at [614, 101] on div "Summarize 100 submissions Settings" at bounding box center [547, 98] width 150 height 14
click at [614, 101] on icon "button" at bounding box center [618, 98] width 12 height 12
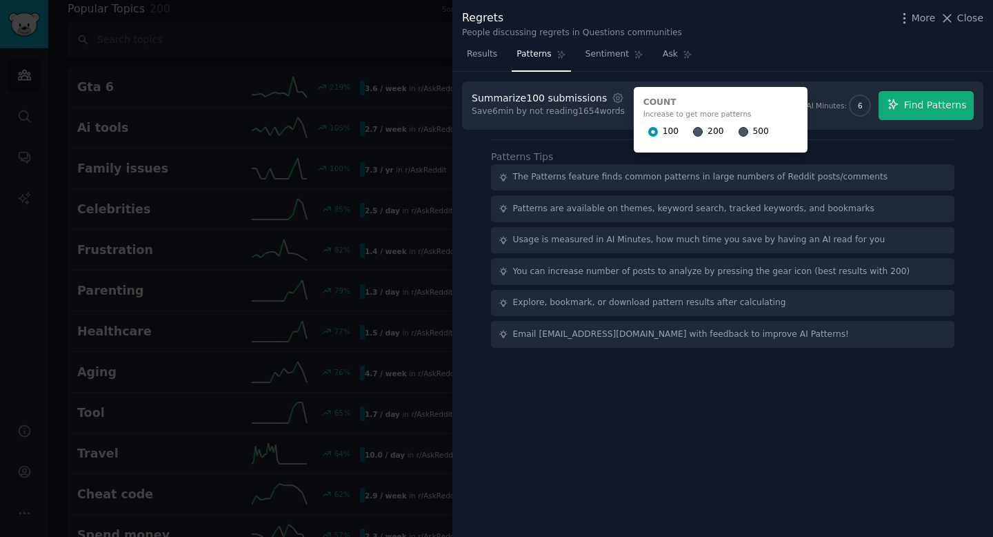
click at [694, 132] on div "200" at bounding box center [708, 132] width 30 height 22
click at [694, 131] on div "200" at bounding box center [708, 132] width 30 height 22
click at [693, 131] on input "200" at bounding box center [698, 132] width 10 height 10
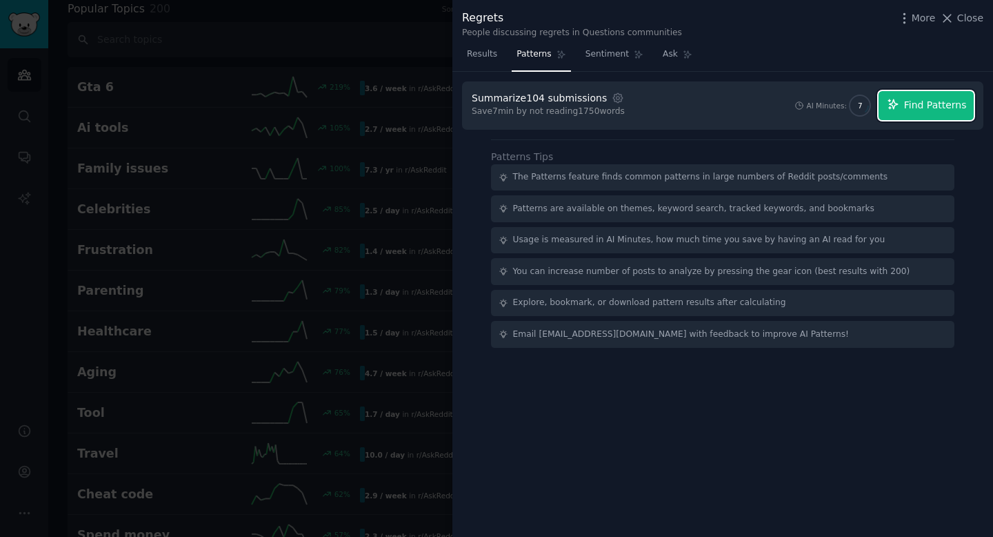
click at [929, 109] on span "Find Patterns" at bounding box center [935, 105] width 63 height 14
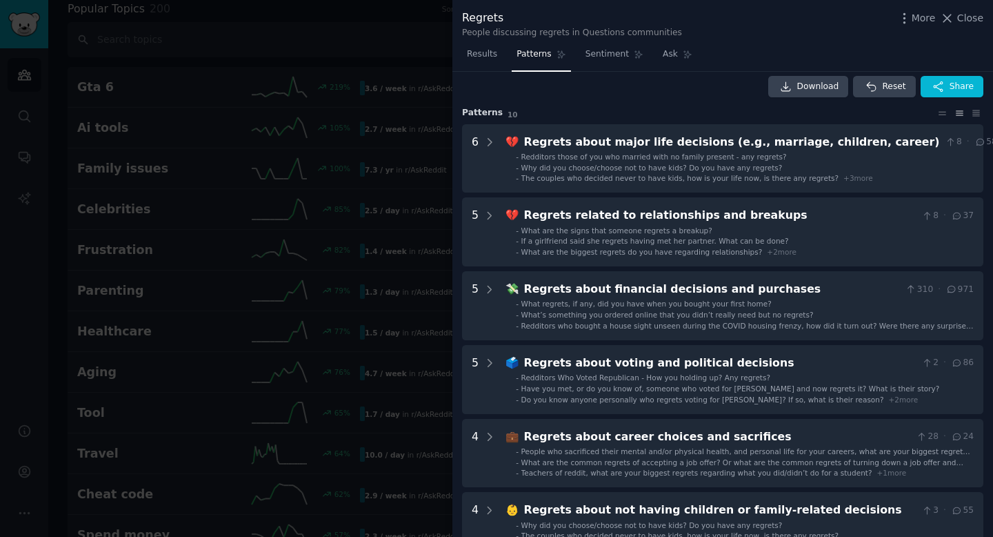
scroll to position [20, 0]
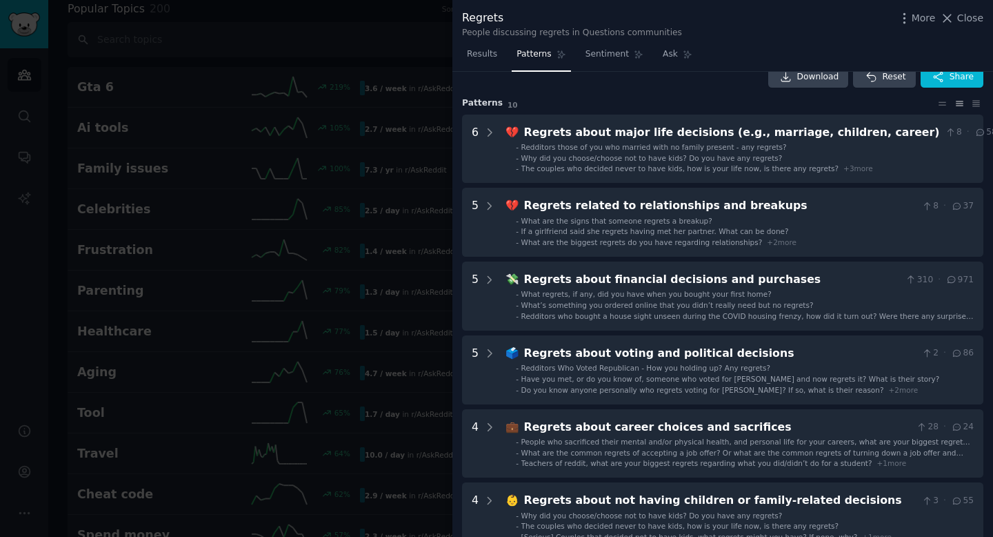
click at [206, 272] on div at bounding box center [496, 268] width 993 height 537
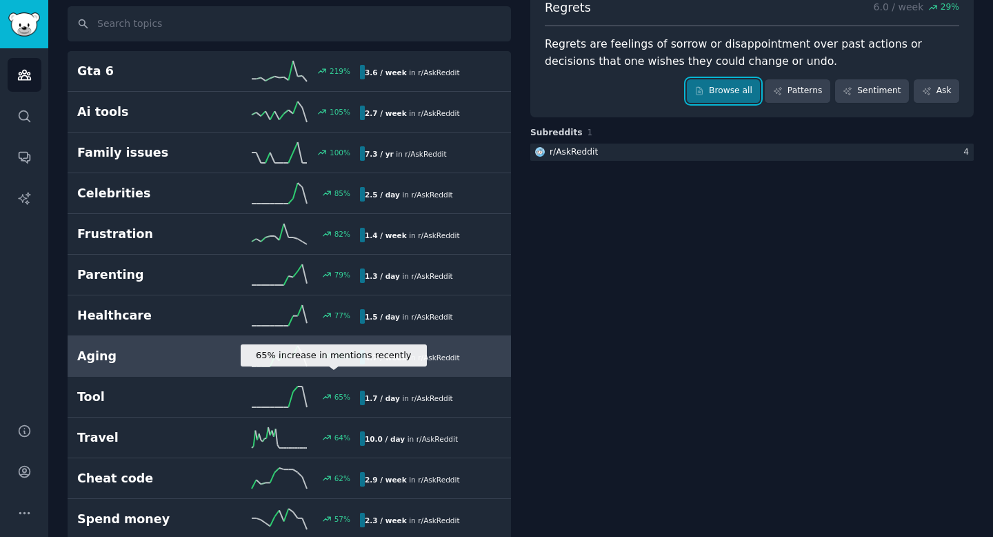
scroll to position [92, 0]
